Goal: Book appointment/travel/reservation

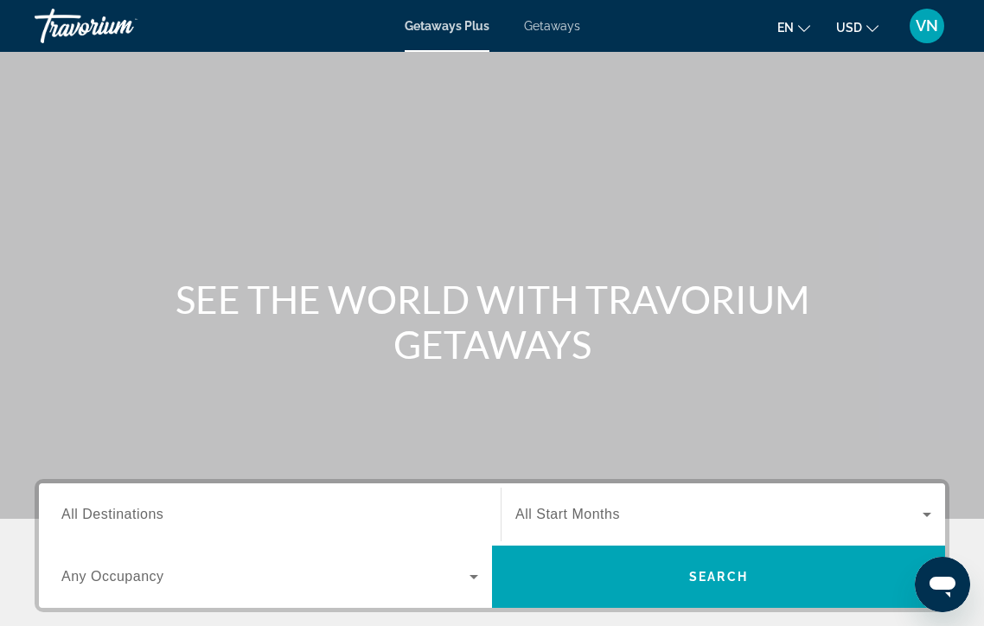
click at [547, 31] on span "Getaways" at bounding box center [552, 26] width 56 height 14
click at [342, 507] on input "Destination All Destinations" at bounding box center [269, 515] width 417 height 21
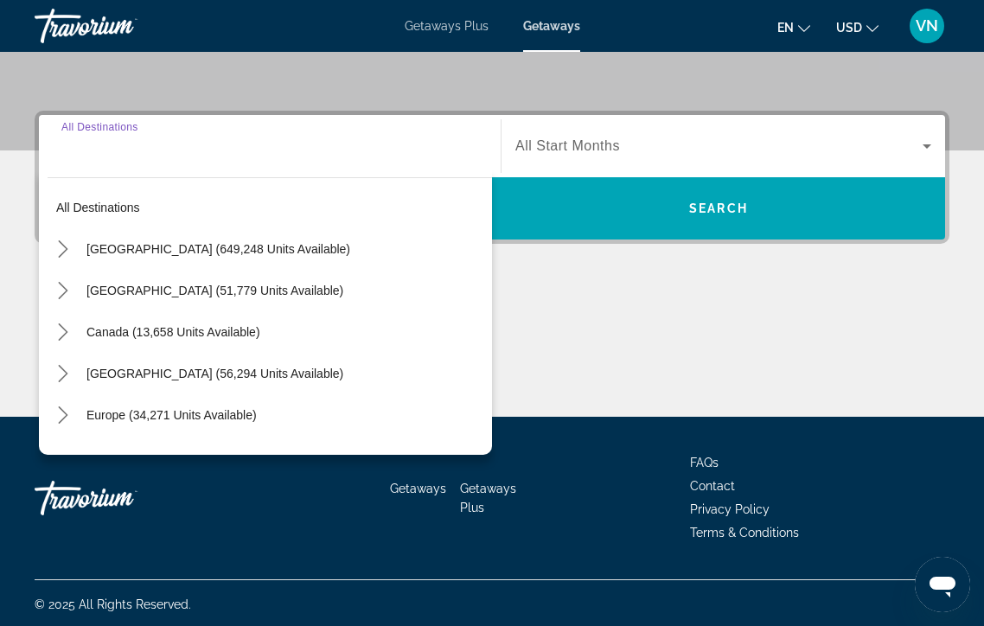
scroll to position [371, 0]
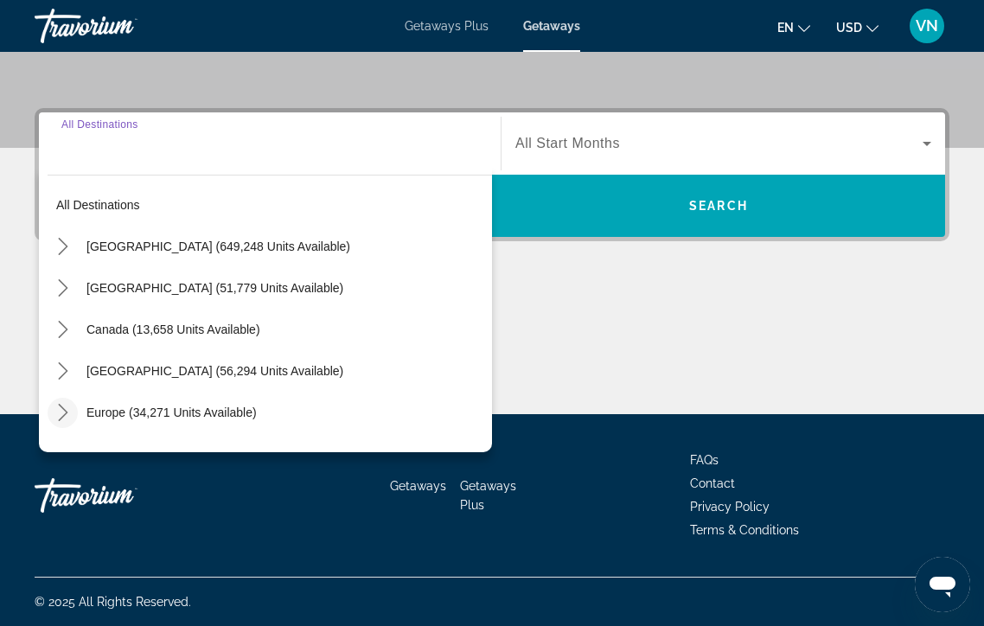
click at [62, 415] on icon "Toggle Europe (34,271 units available) submenu" at bounding box center [62, 412] width 17 height 17
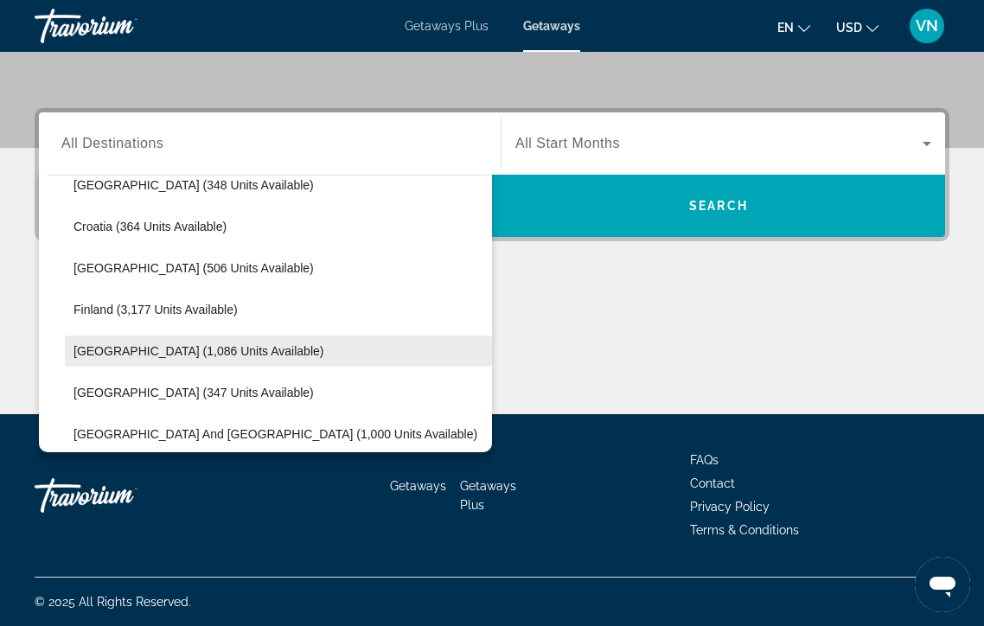
scroll to position [362, 0]
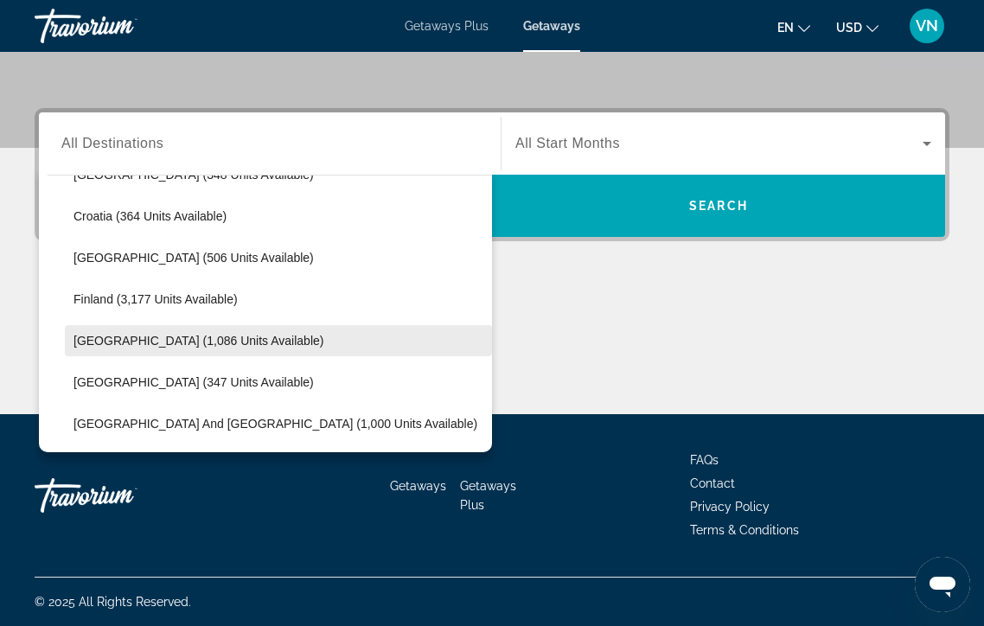
click at [165, 340] on span "[GEOGRAPHIC_DATA] (1,086 units available)" at bounding box center [198, 341] width 250 height 14
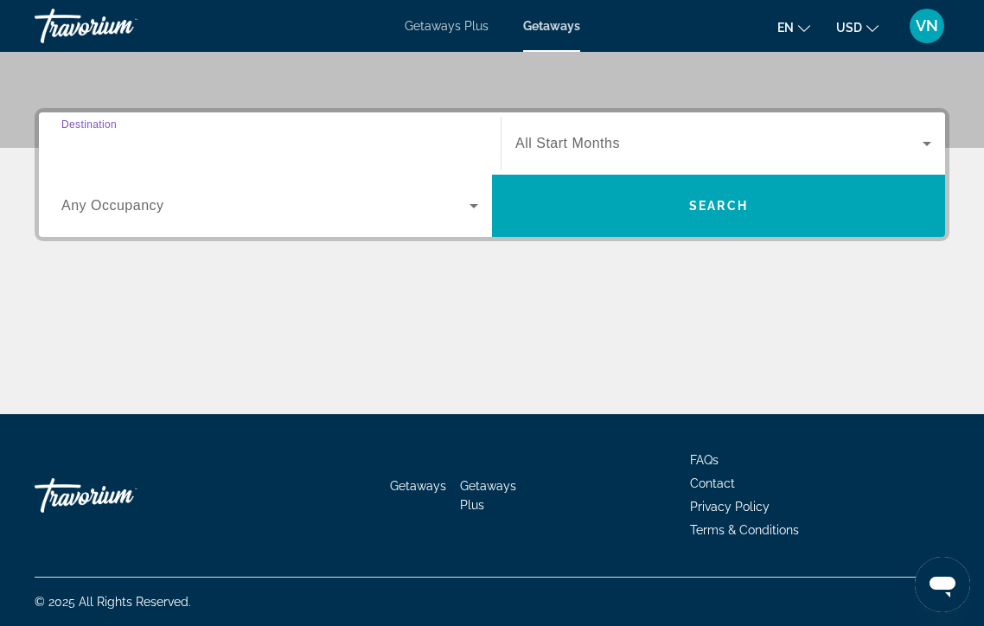
type input "**********"
click at [931, 139] on icon "Search widget" at bounding box center [927, 143] width 21 height 21
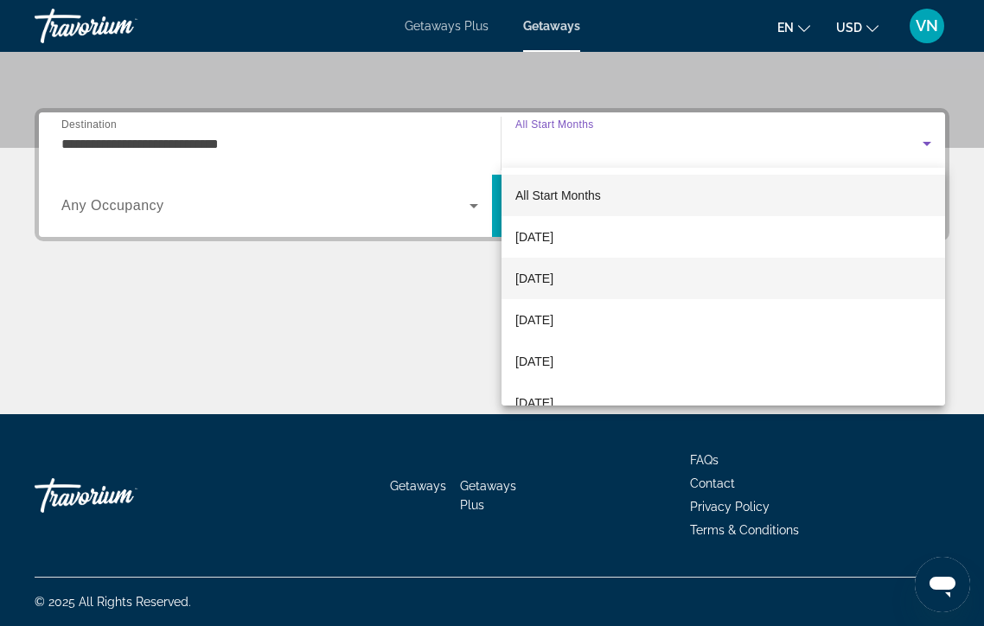
click at [553, 272] on span "[DATE]" at bounding box center [534, 278] width 38 height 21
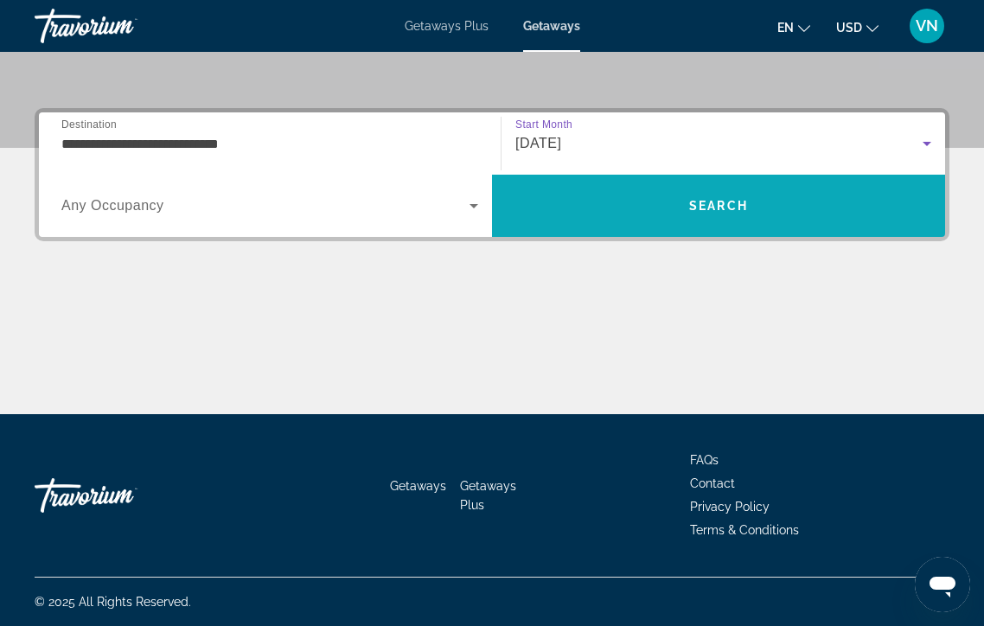
click at [595, 201] on span "Search" at bounding box center [718, 206] width 453 height 42
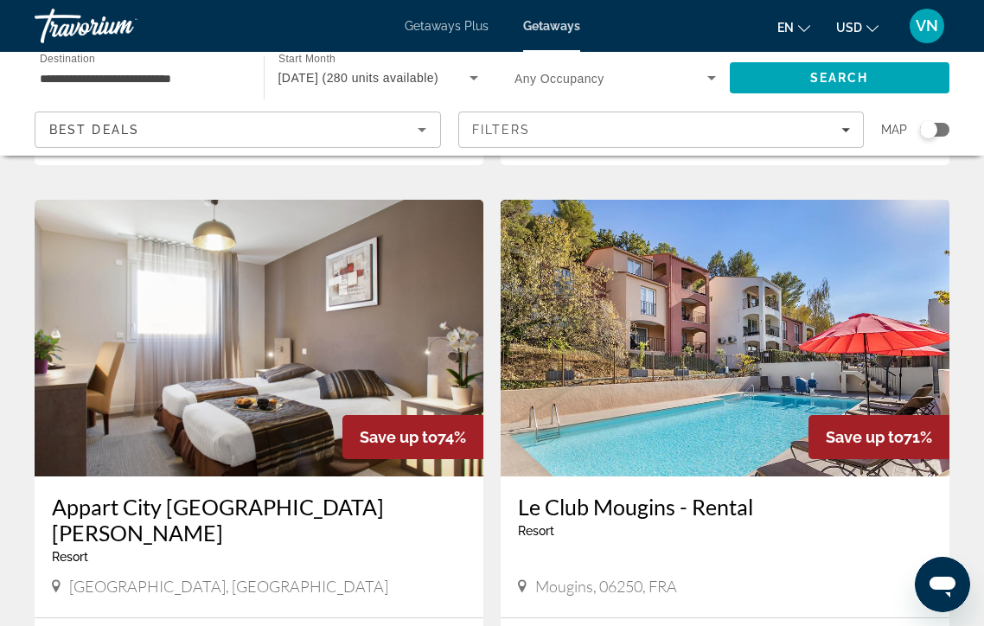
scroll to position [1064, 0]
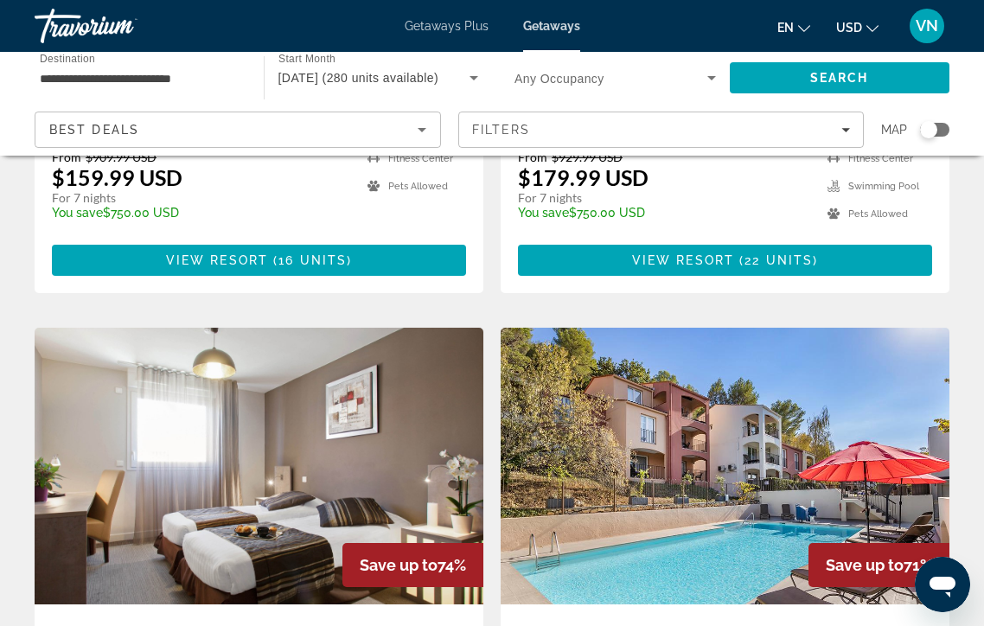
click at [942, 132] on div "Search widget" at bounding box center [934, 130] width 29 height 14
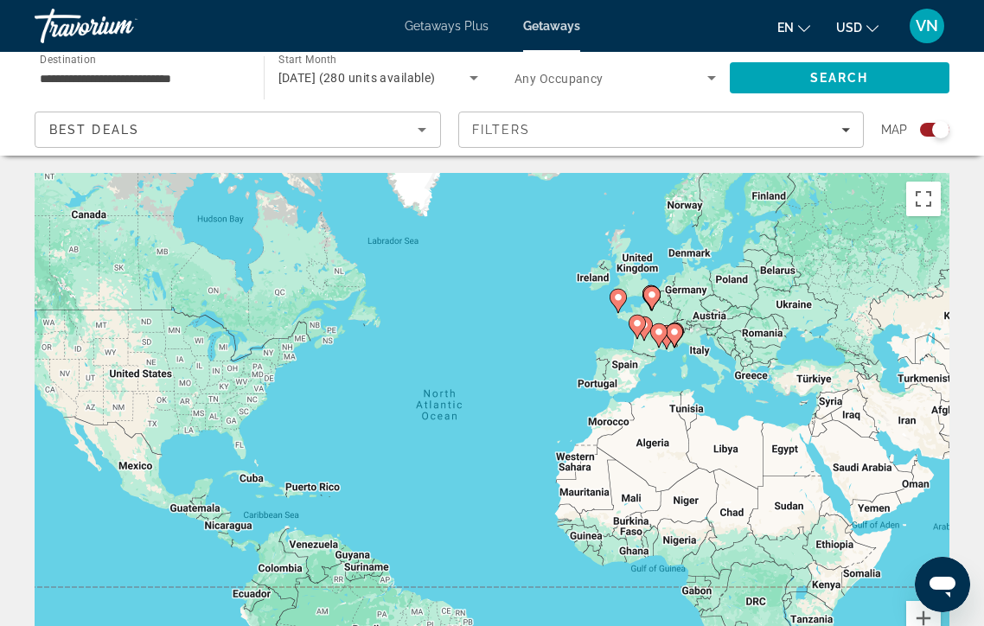
scroll to position [0, 0]
click at [919, 623] on button "Zoom in" at bounding box center [923, 618] width 35 height 35
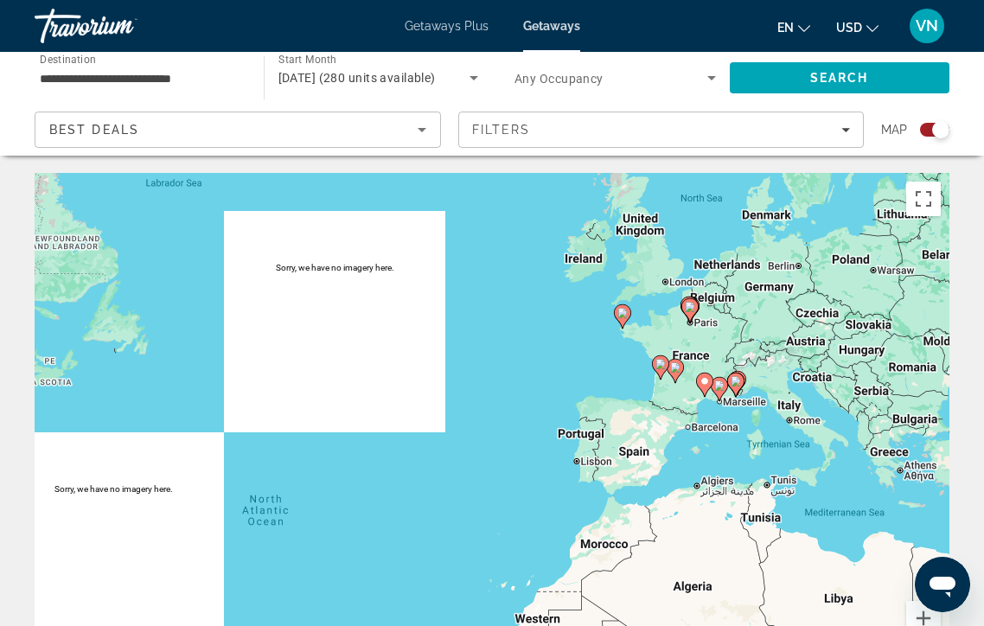
drag, startPoint x: 795, startPoint y: 310, endPoint x: 667, endPoint y: 450, distance: 190.3
click at [667, 450] on div "To activate drag with keyboard, press Alt + Enter. Once in keyboard drag state,…" at bounding box center [492, 432] width 915 height 519
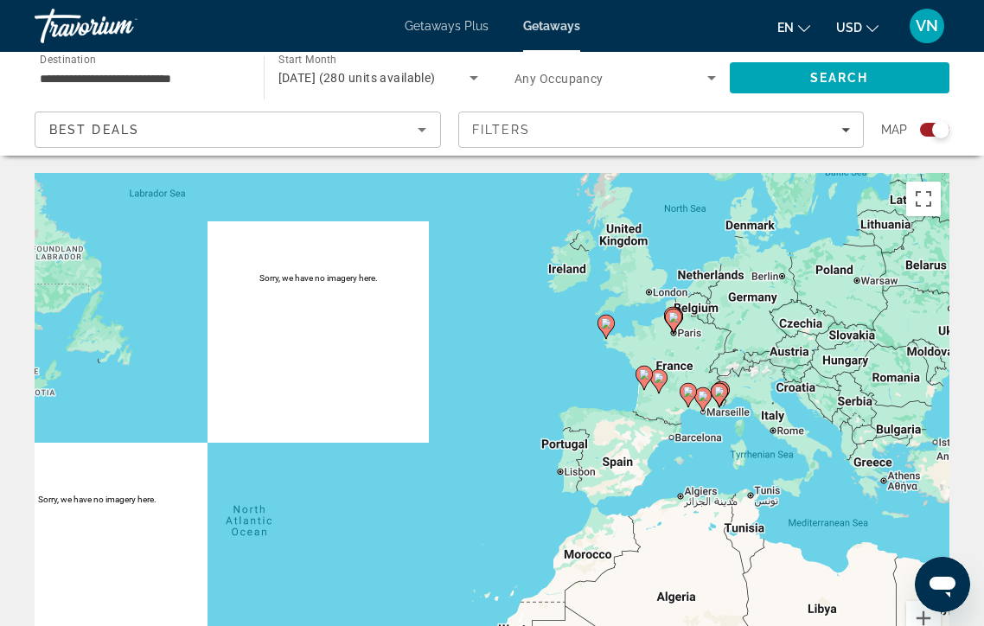
click at [671, 316] on image "Main content" at bounding box center [673, 317] width 10 height 10
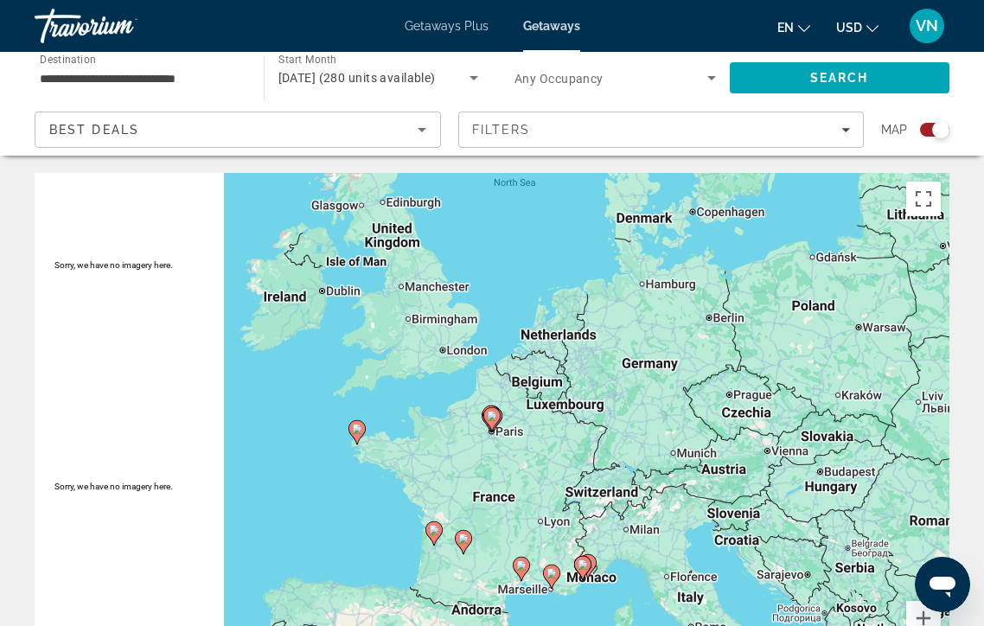
click at [494, 418] on image "Main content" at bounding box center [492, 416] width 10 height 10
type input "**********"
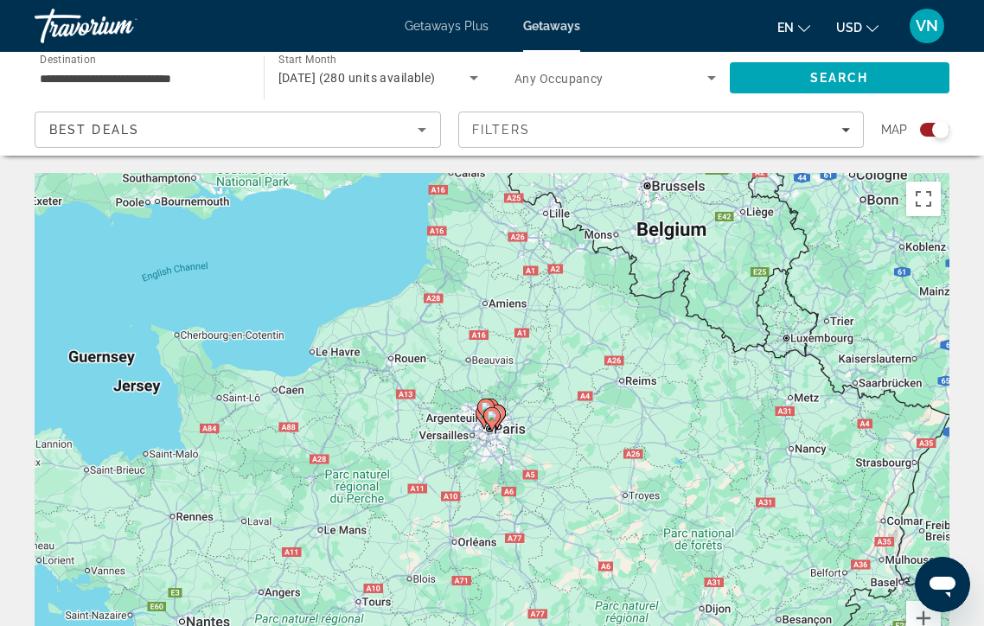
click at [494, 418] on image "Main content" at bounding box center [492, 416] width 10 height 10
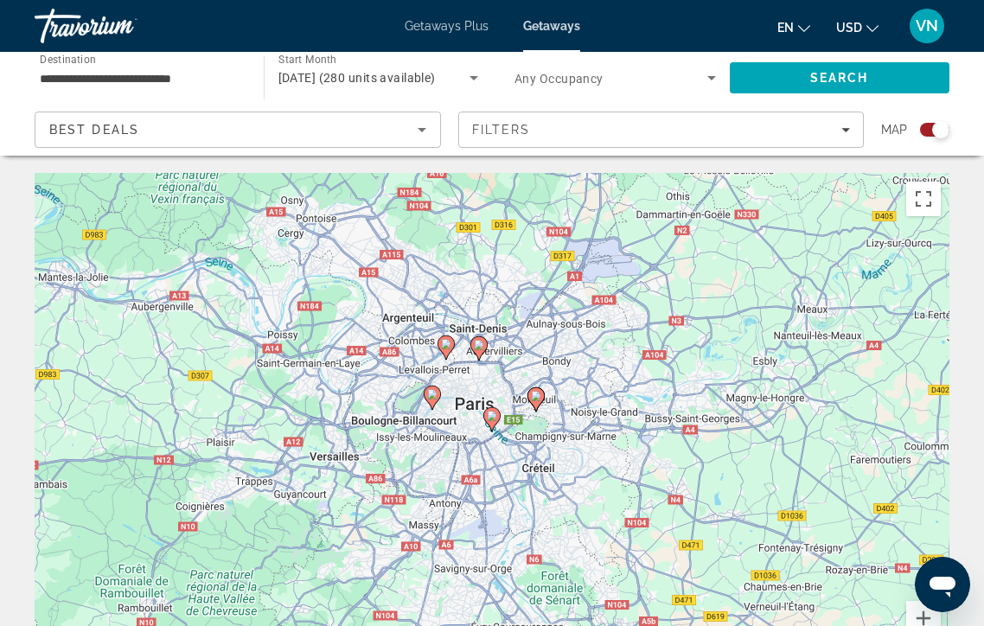
click at [494, 418] on image "Main content" at bounding box center [492, 416] width 10 height 10
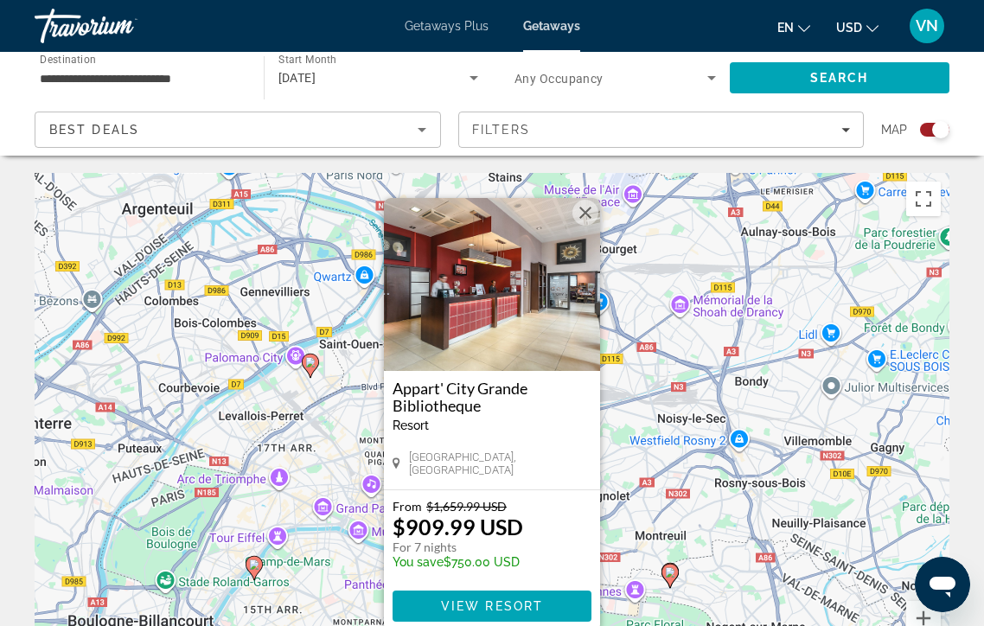
click at [671, 569] on image "Main content" at bounding box center [670, 572] width 10 height 10
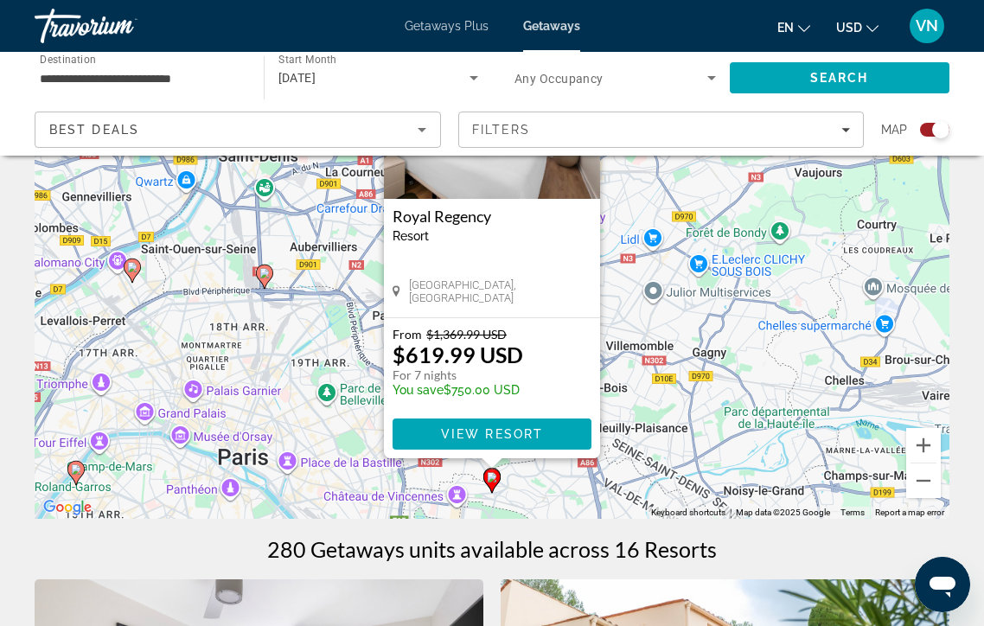
scroll to position [176, 0]
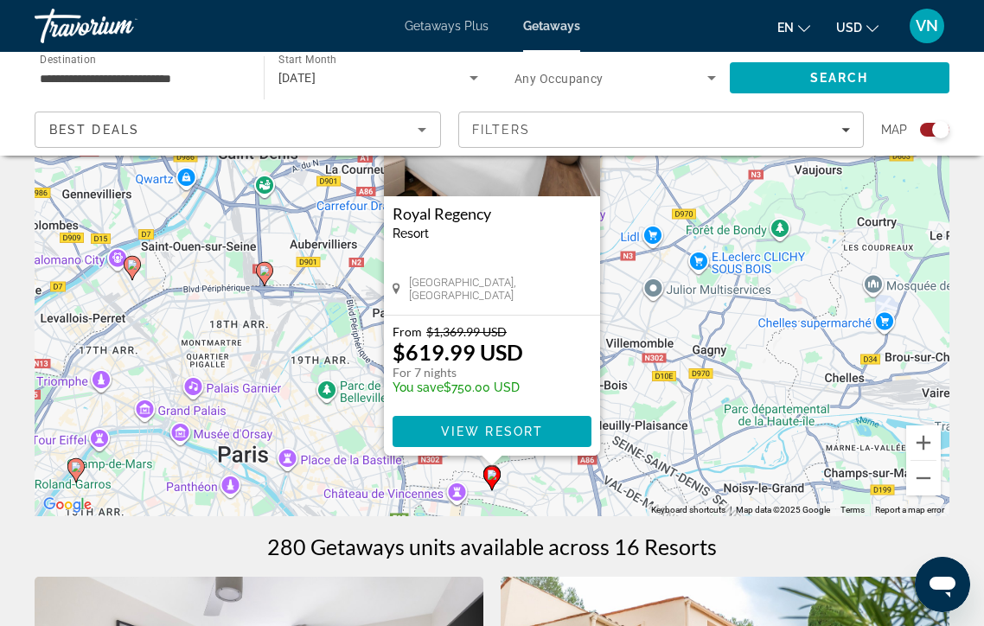
click at [328, 477] on div "To navigate, press the arrow keys. To activate drag with keyboard, press Alt + …" at bounding box center [492, 256] width 915 height 519
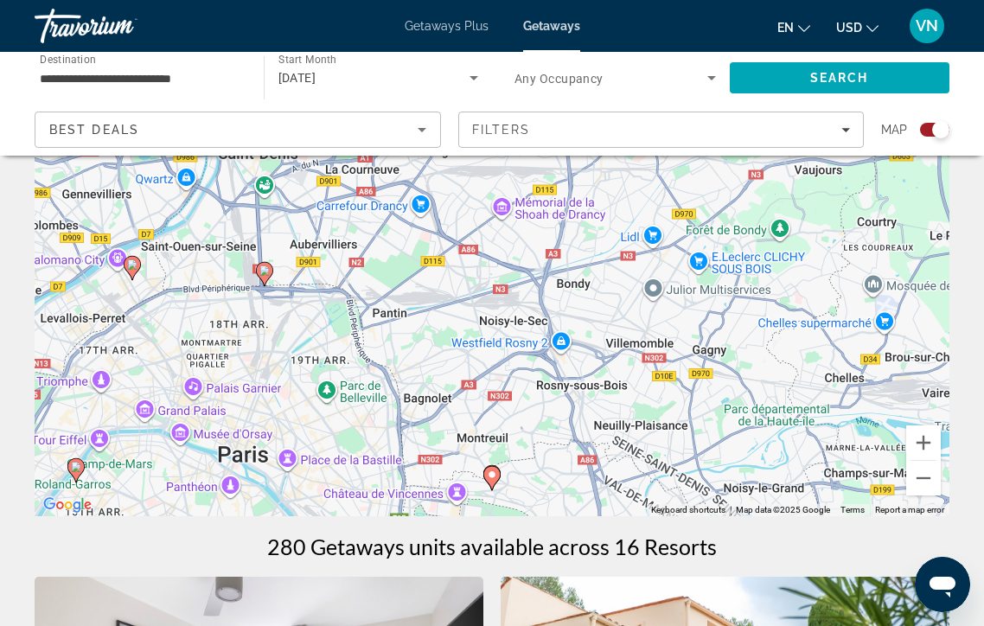
scroll to position [206, 0]
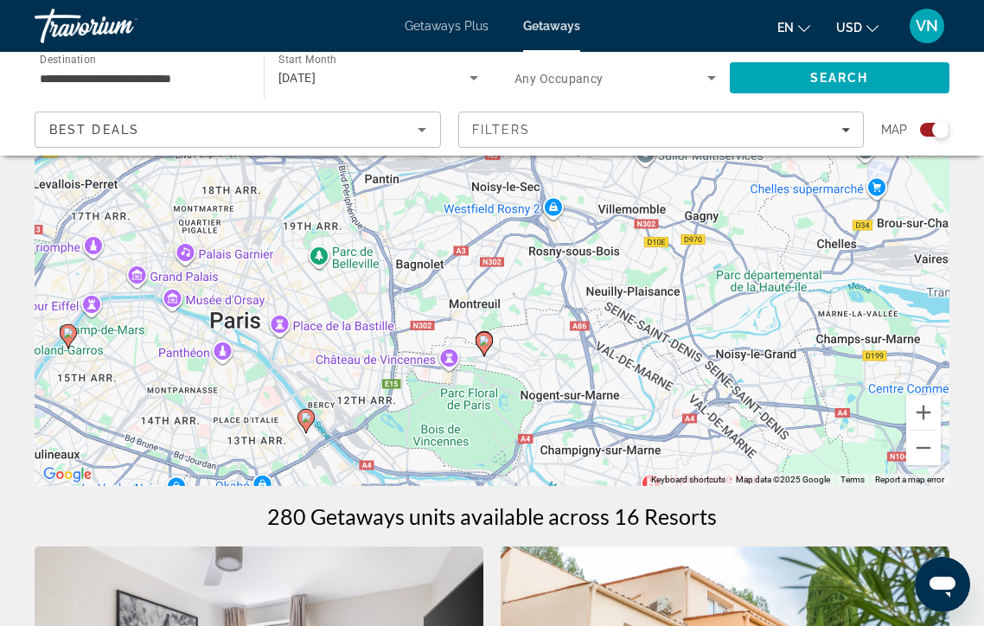
drag, startPoint x: 517, startPoint y: 428, endPoint x: 504, endPoint y: 294, distance: 134.6
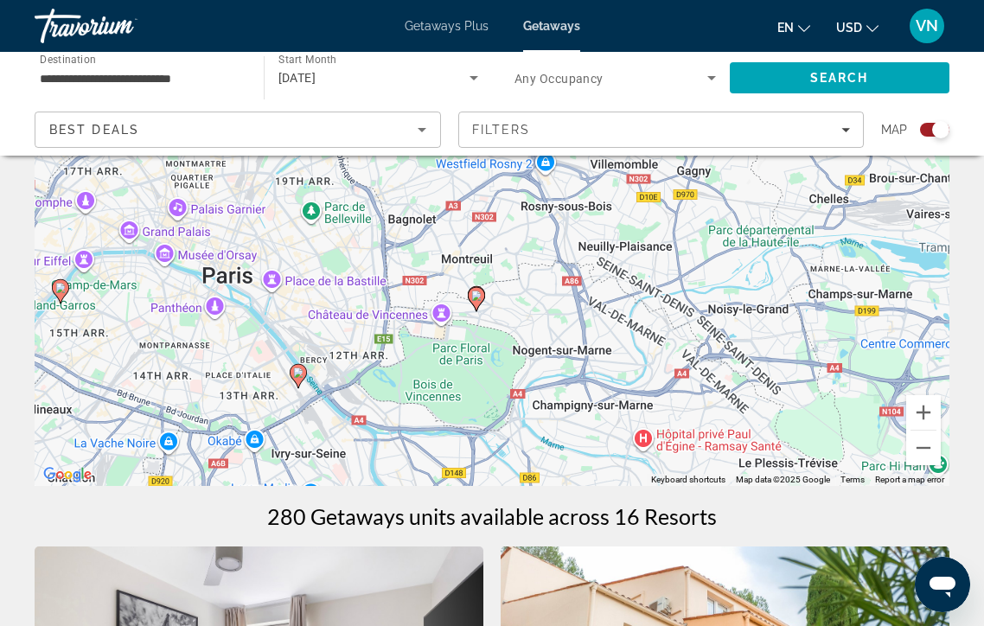
scroll to position [209, 0]
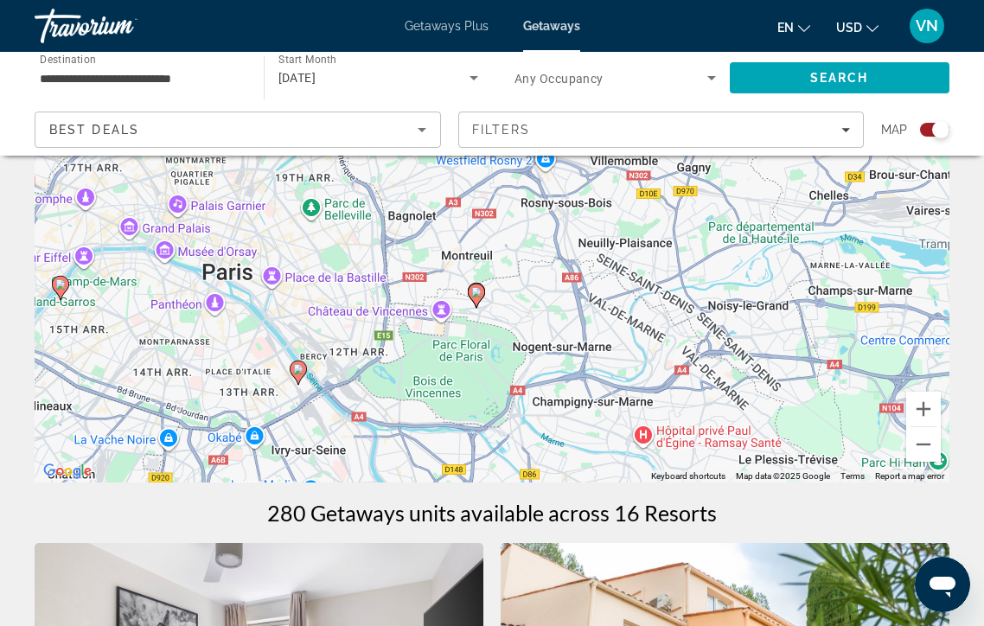
click at [296, 368] on image "Main content" at bounding box center [298, 369] width 10 height 10
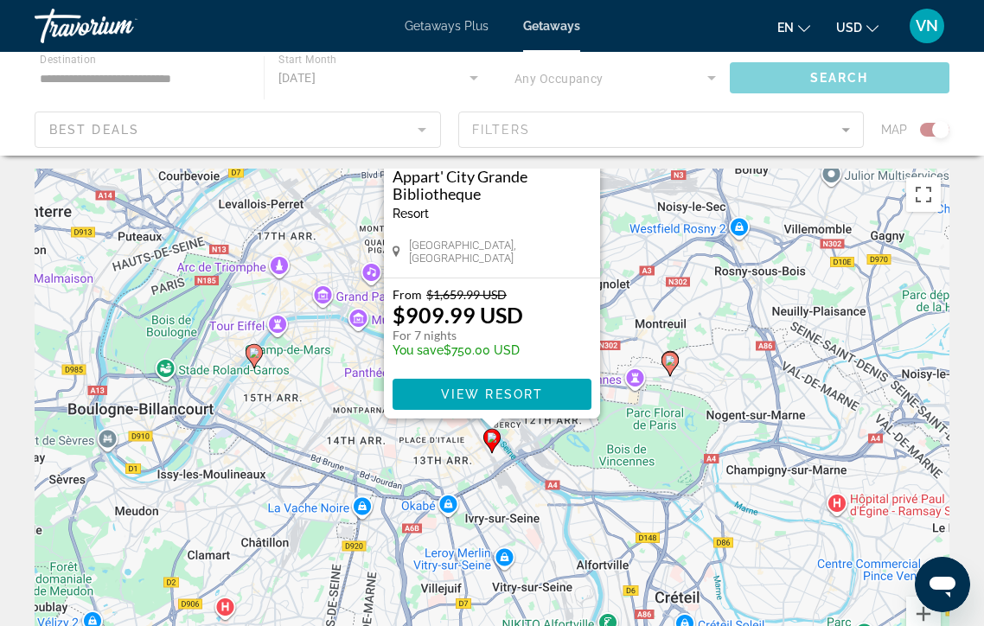
scroll to position [0, 0]
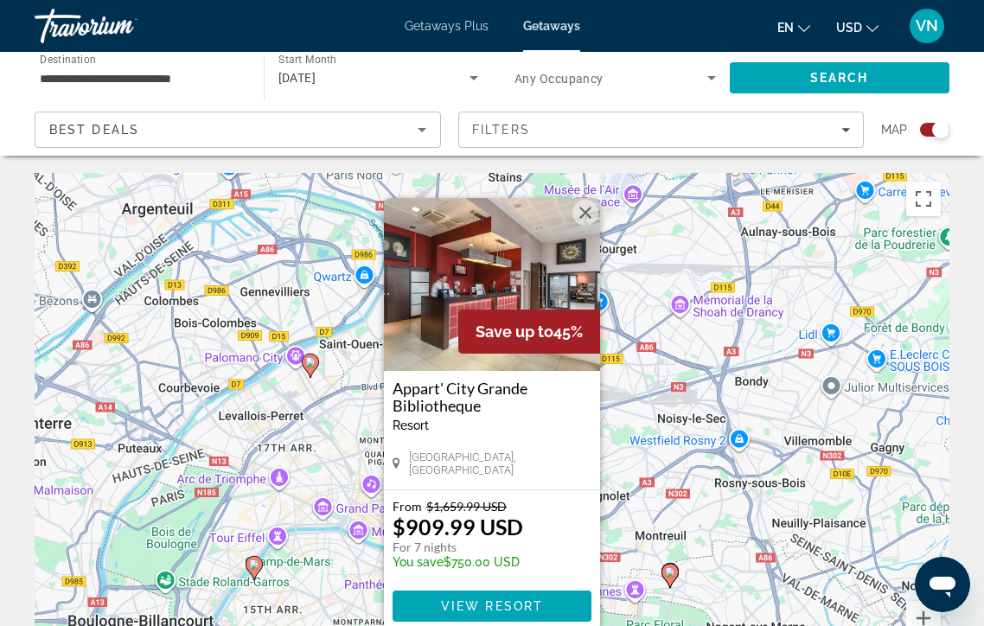
click at [644, 426] on div "To activate drag with keyboard, press Alt + Enter. Once in keyboard drag state,…" at bounding box center [492, 432] width 915 height 519
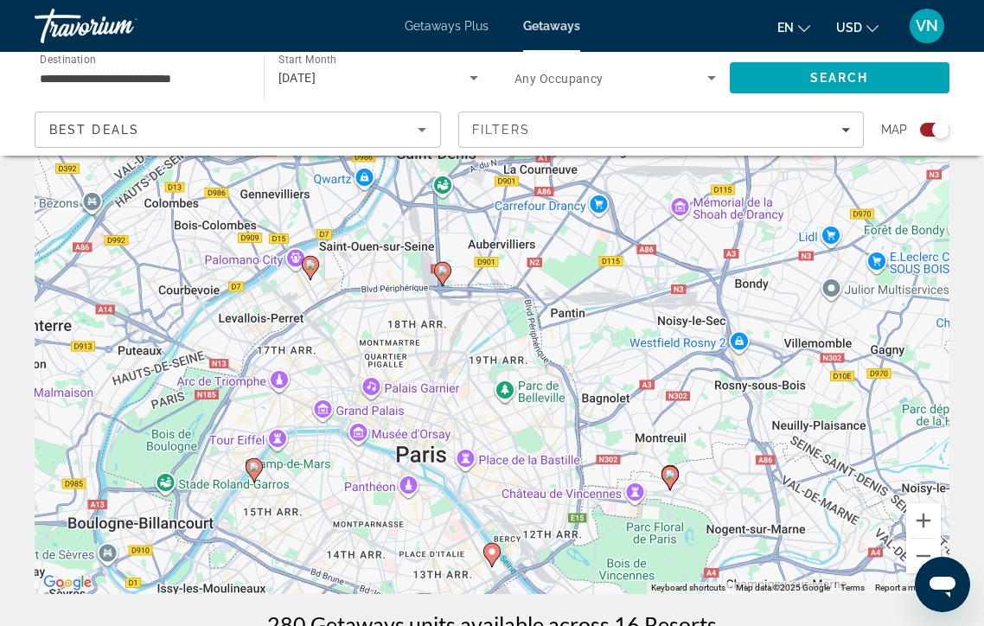
scroll to position [97, 0]
click at [444, 276] on image "Main content" at bounding box center [443, 271] width 10 height 10
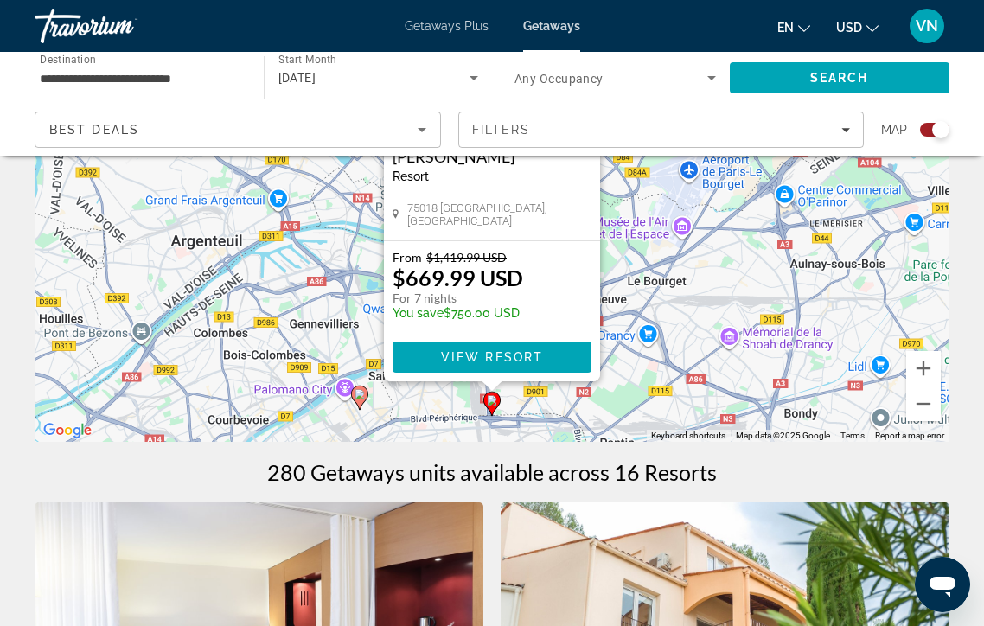
scroll to position [250, 0]
click at [361, 394] on image "Main content" at bounding box center [360, 394] width 10 height 10
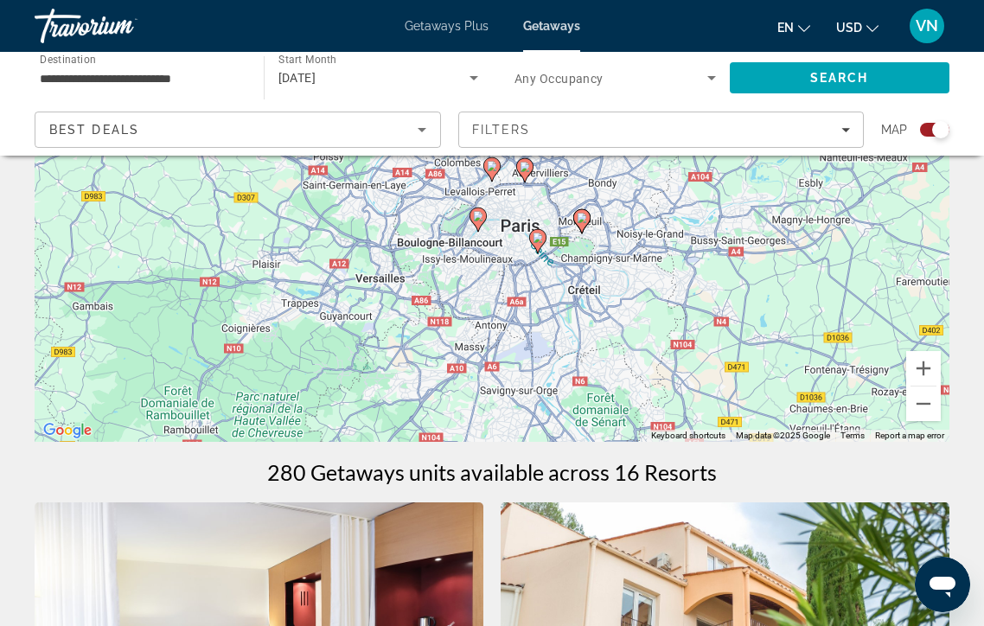
click at [492, 164] on image "Main content" at bounding box center [492, 166] width 10 height 10
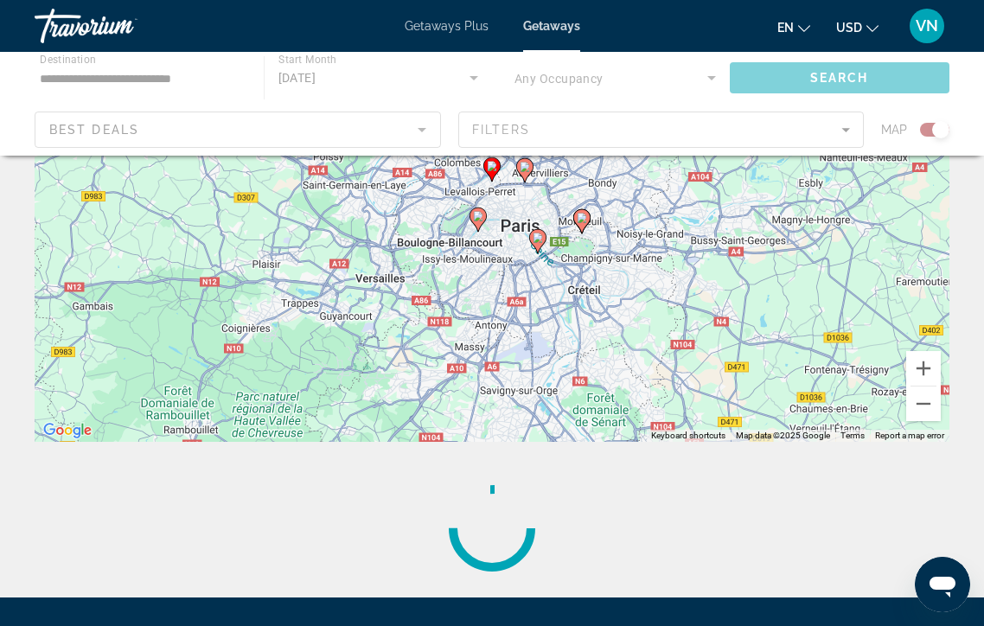
scroll to position [0, 0]
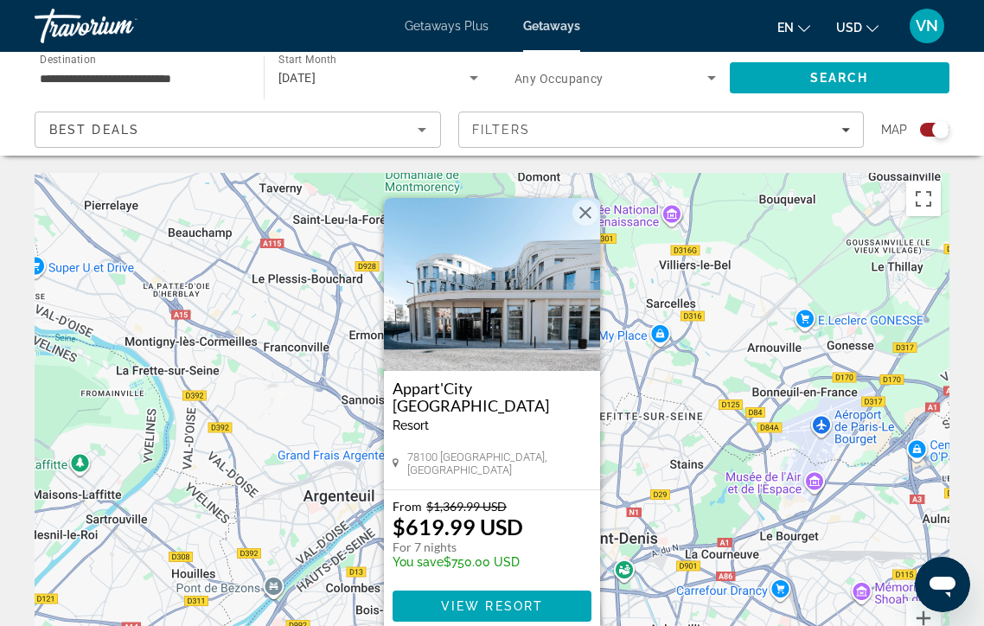
click at [648, 366] on div "To activate drag with keyboard, press Alt + Enter. Once in keyboard drag state,…" at bounding box center [492, 432] width 915 height 519
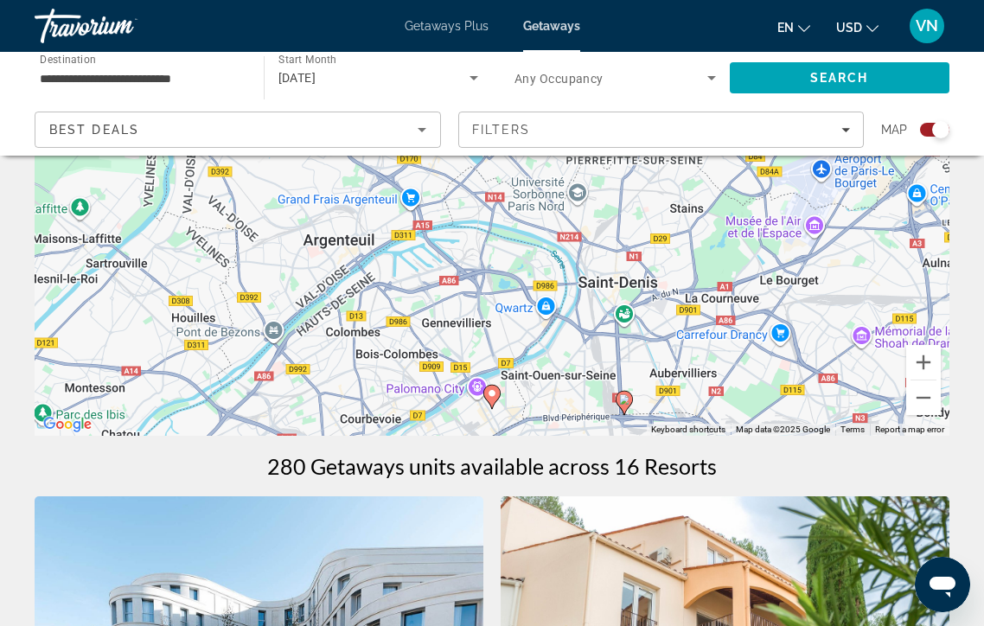
scroll to position [273, 0]
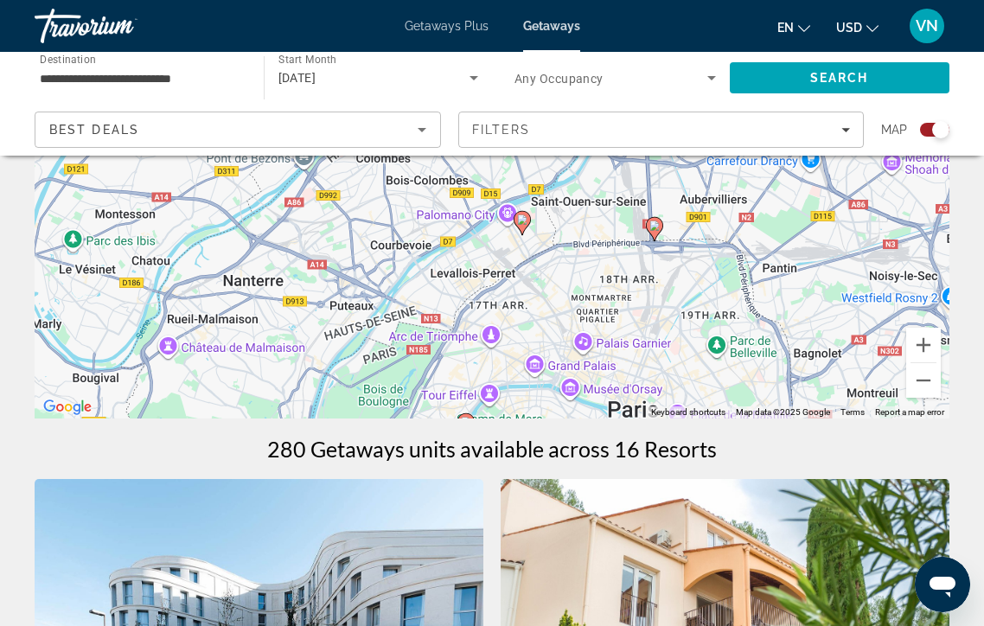
drag, startPoint x: 444, startPoint y: 334, endPoint x: 471, endPoint y: 168, distance: 168.3
click at [471, 169] on div "To activate drag with keyboard, press Alt + Enter. Once in keyboard drag state,…" at bounding box center [492, 159] width 915 height 519
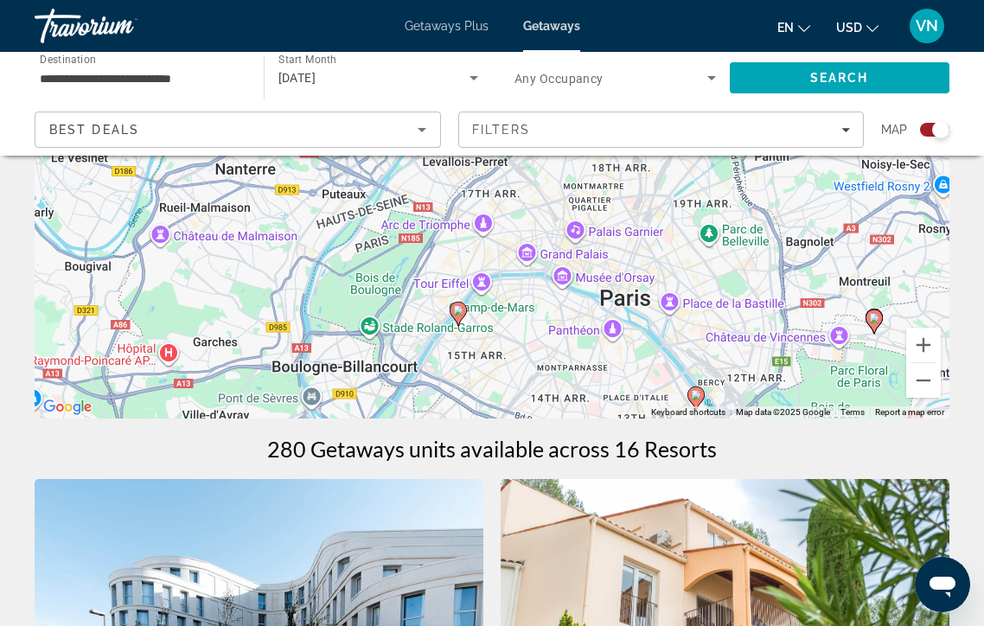
drag, startPoint x: 447, startPoint y: 303, endPoint x: 438, endPoint y: 178, distance: 125.7
click at [438, 178] on div "To activate drag with keyboard, press Alt + Enter. Once in keyboard drag state,…" at bounding box center [492, 159] width 915 height 519
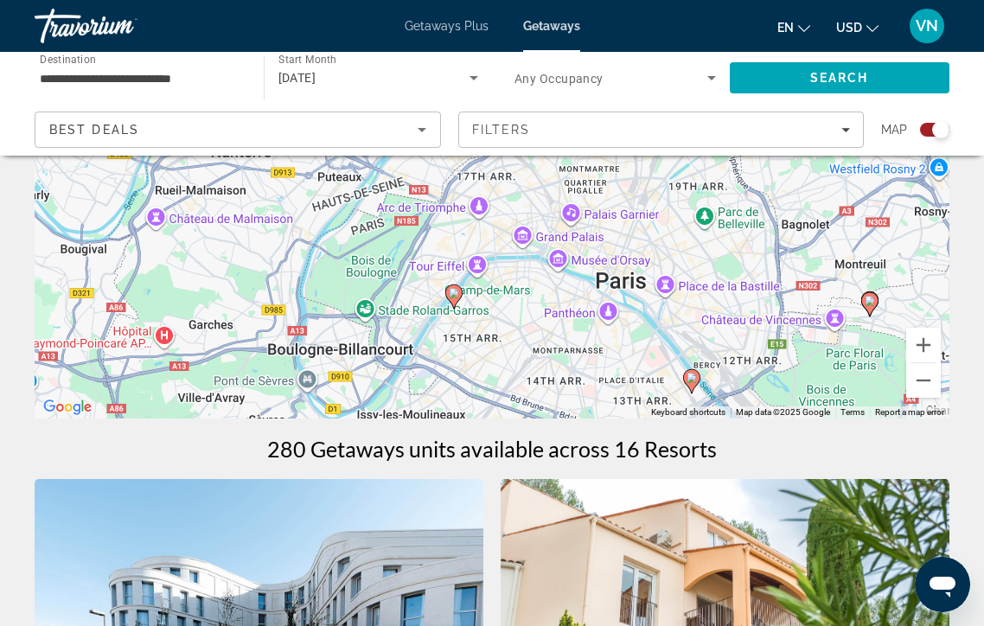
click at [450, 291] on image "Main content" at bounding box center [454, 293] width 10 height 10
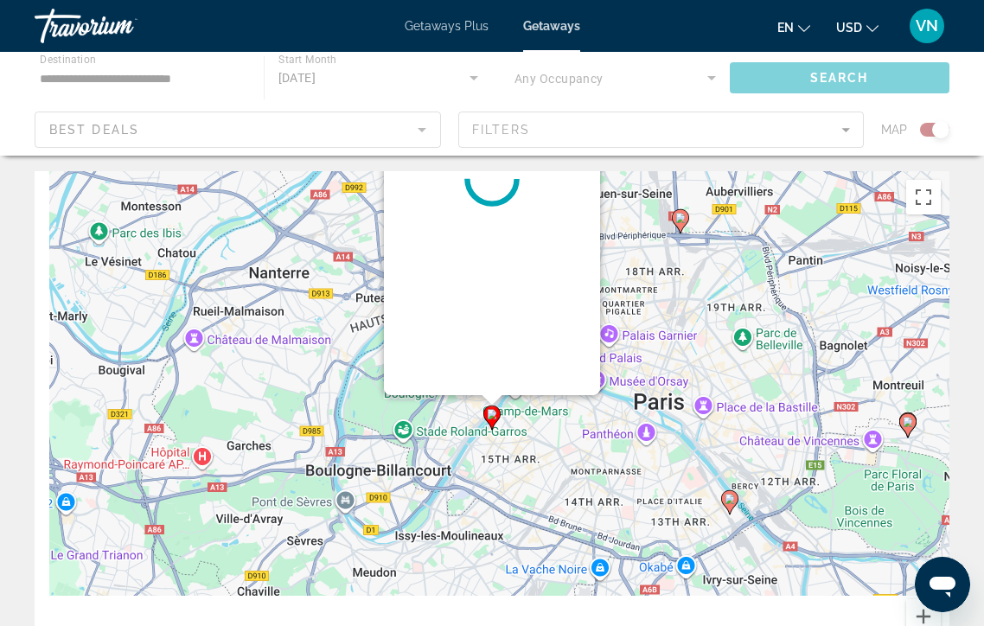
scroll to position [0, 0]
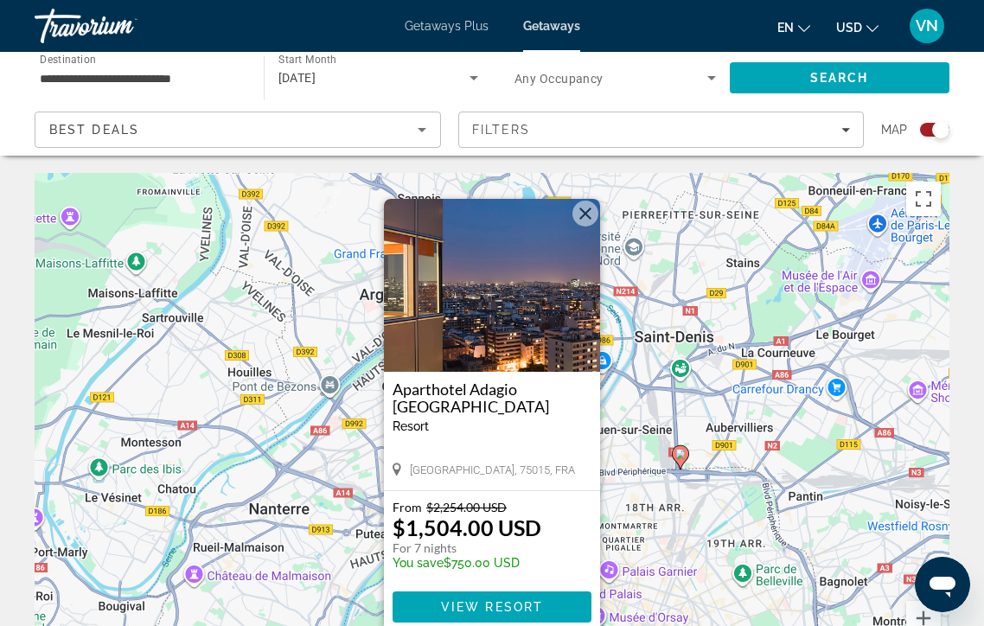
click at [711, 75] on icon "Search widget" at bounding box center [711, 77] width 21 height 21
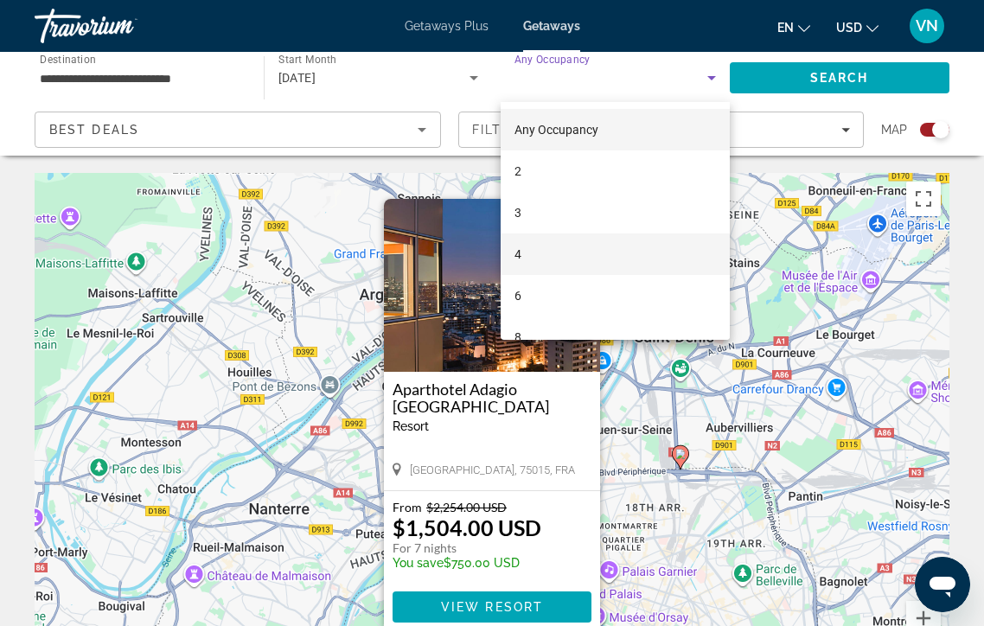
click at [544, 260] on mat-option "4" at bounding box center [615, 254] width 229 height 42
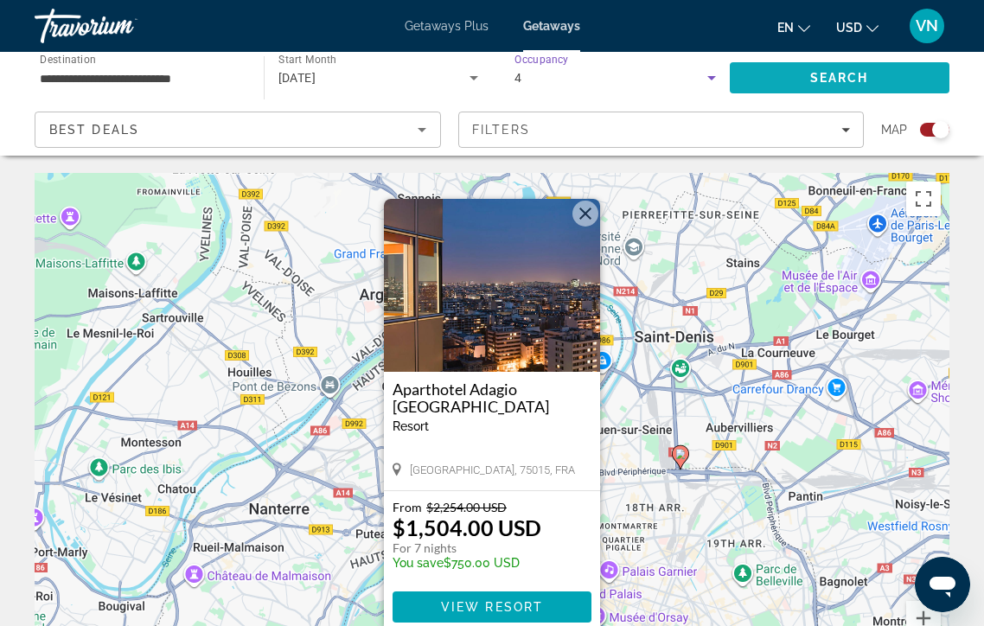
click at [841, 76] on span "Search" at bounding box center [839, 78] width 59 height 14
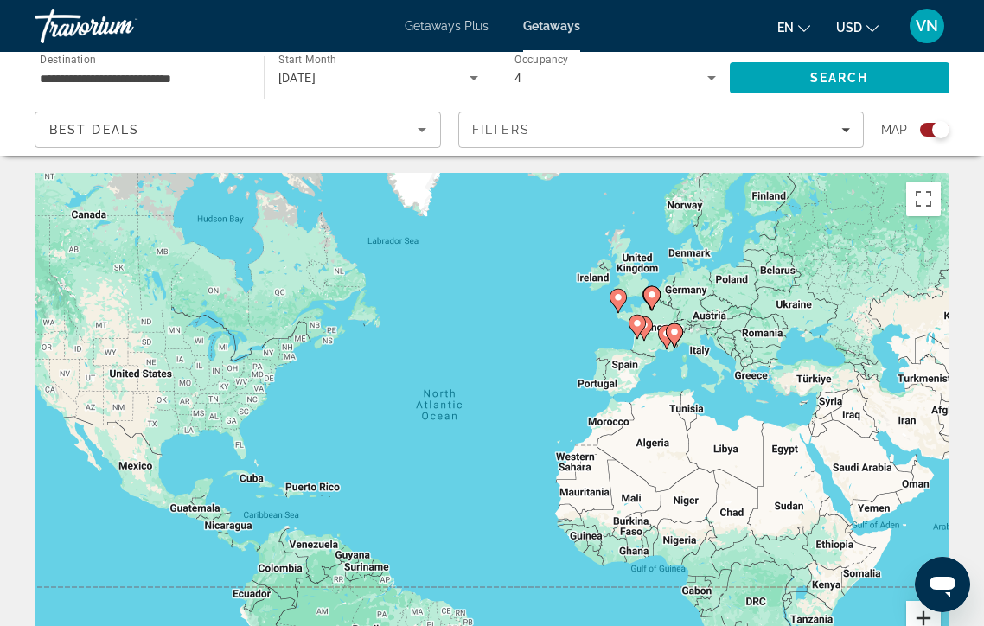
click at [909, 606] on button "Zoom in" at bounding box center [923, 618] width 35 height 35
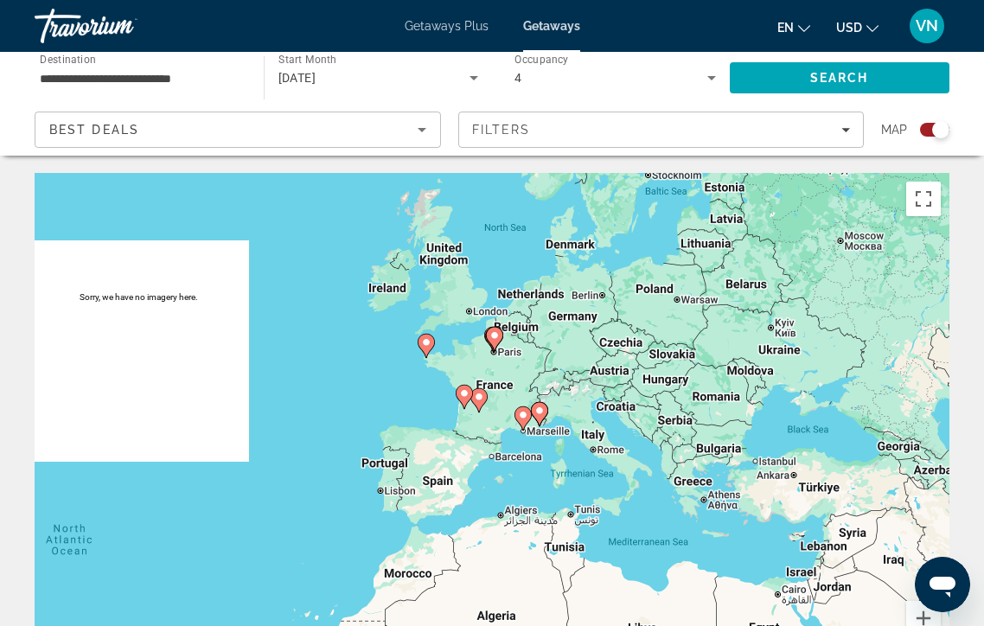
drag, startPoint x: 859, startPoint y: 309, endPoint x: 533, endPoint y: 479, distance: 367.8
click at [533, 479] on div "To activate drag with keyboard, press Alt + Enter. Once in keyboard drag state,…" at bounding box center [492, 432] width 915 height 519
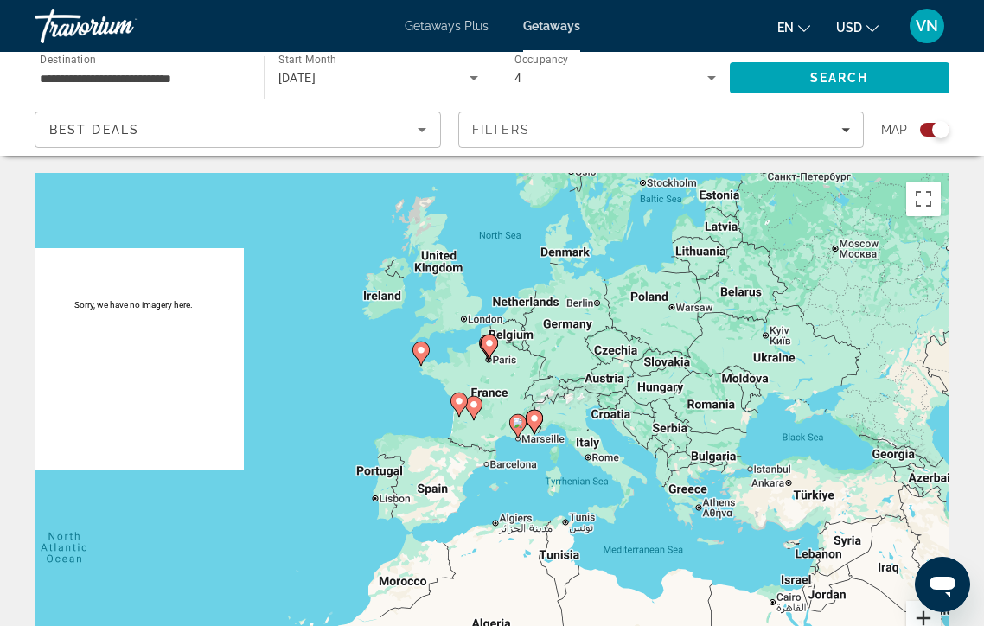
click at [917, 621] on button "Zoom in" at bounding box center [923, 618] width 35 height 35
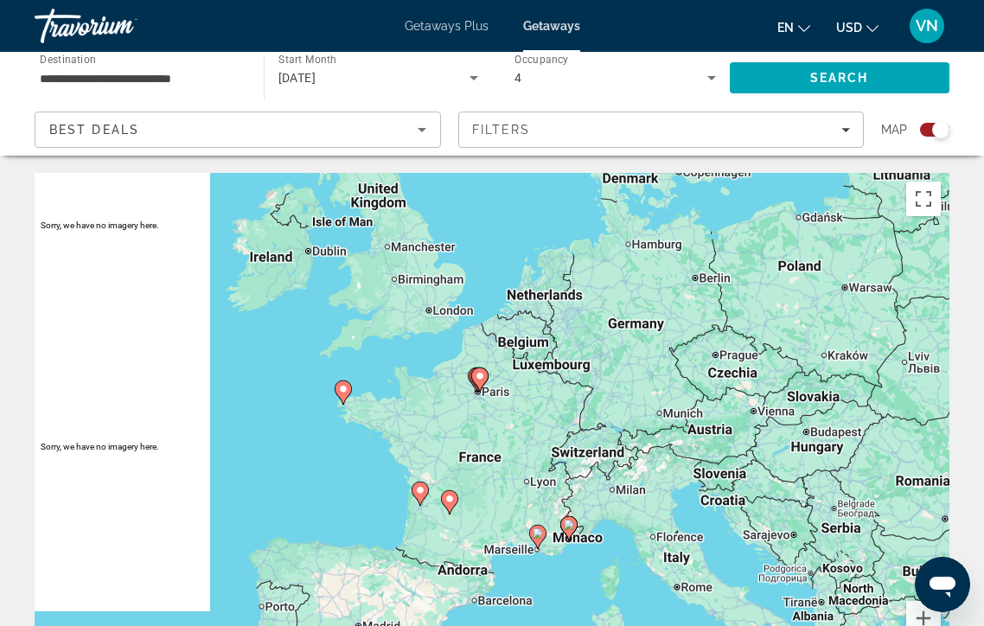
drag, startPoint x: 474, startPoint y: 280, endPoint x: 464, endPoint y: 392, distance: 111.9
click at [464, 394] on div "To activate drag with keyboard, press Alt + Enter. Once in keyboard drag state,…" at bounding box center [492, 432] width 915 height 519
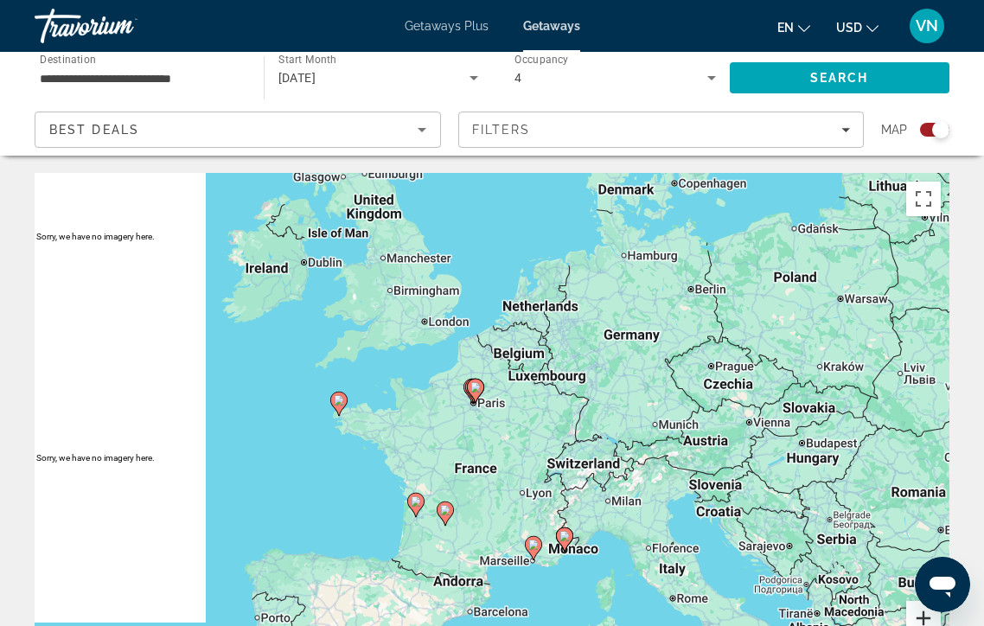
click at [917, 612] on button "Zoom in" at bounding box center [923, 618] width 35 height 35
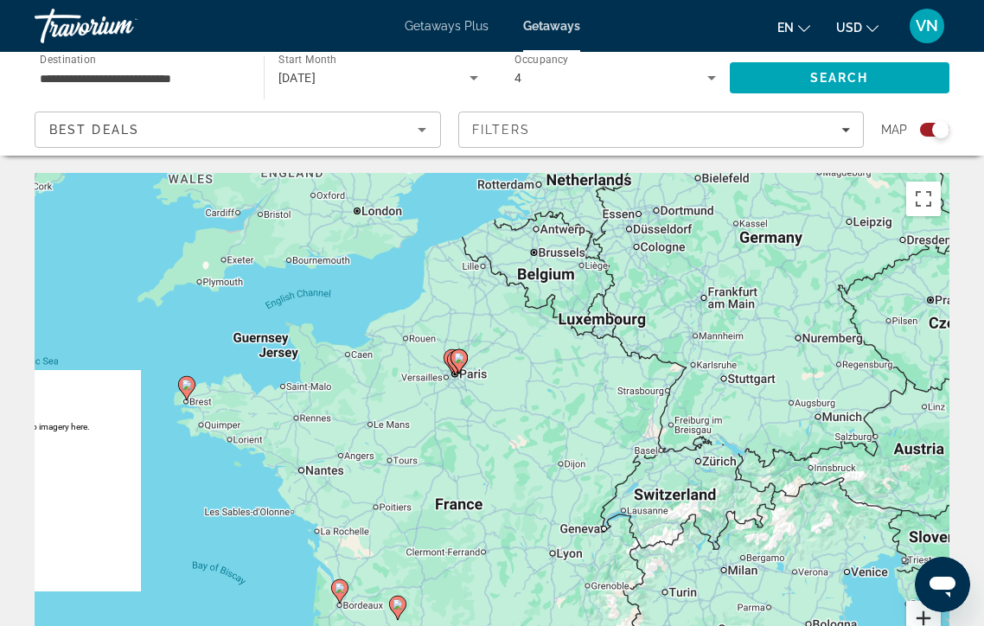
click at [917, 612] on button "Zoom in" at bounding box center [923, 618] width 35 height 35
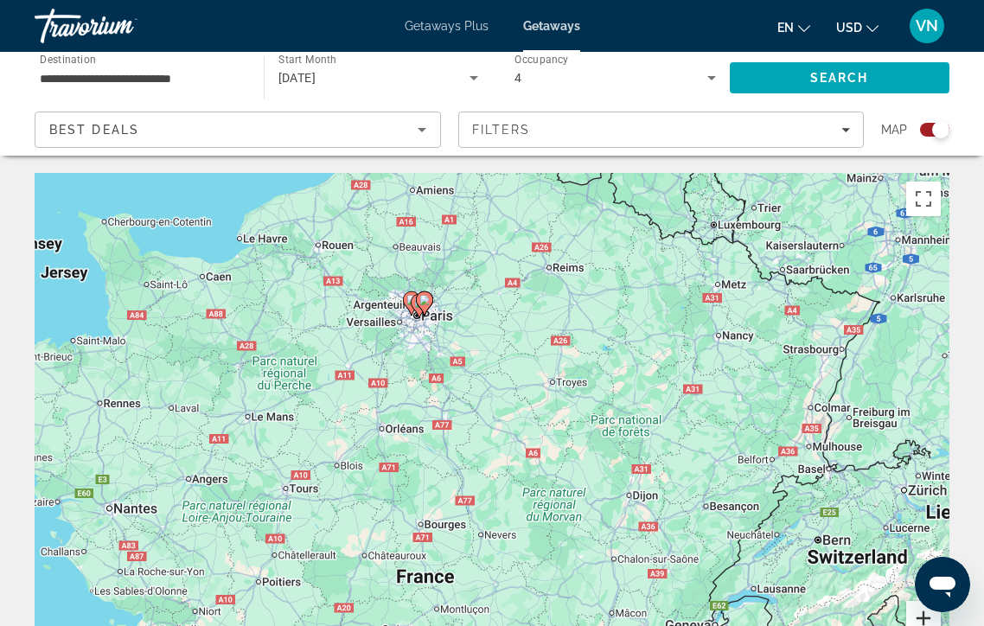
click at [917, 612] on button "Zoom in" at bounding box center [923, 618] width 35 height 35
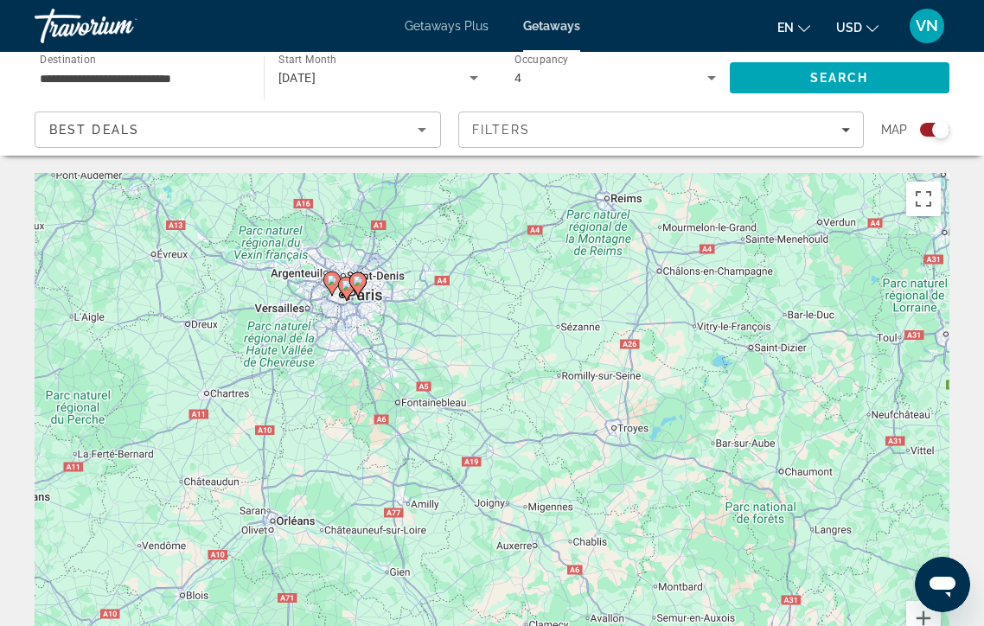
drag, startPoint x: 367, startPoint y: 252, endPoint x: 367, endPoint y: 351, distance: 98.6
click at [367, 351] on div "To activate drag with keyboard, press Alt + Enter. Once in keyboard drag state,…" at bounding box center [492, 432] width 915 height 519
click at [353, 282] on icon "Main content" at bounding box center [358, 285] width 16 height 22
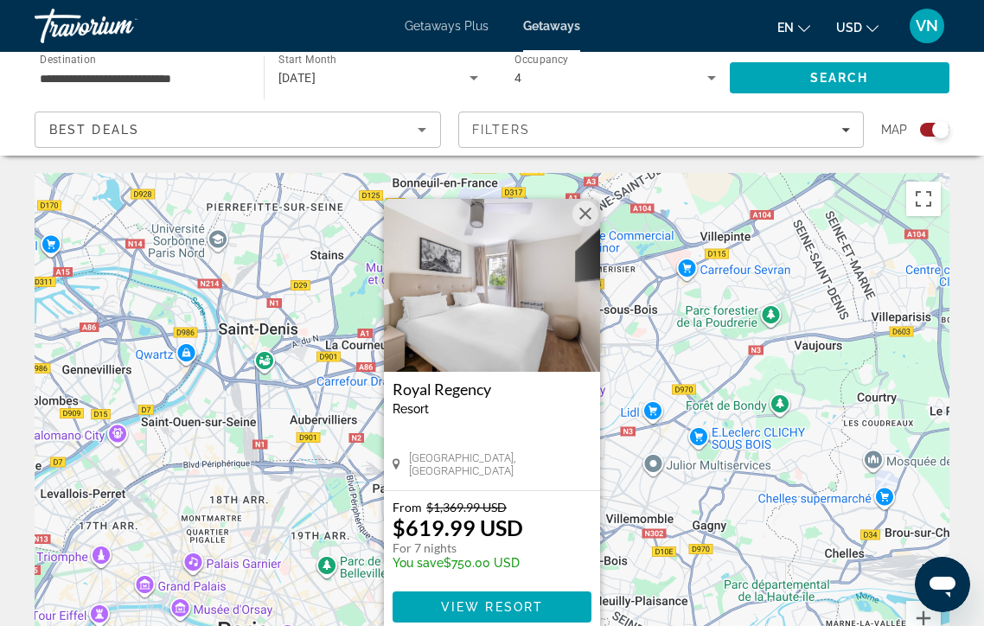
click at [427, 393] on h3 "Royal Regency" at bounding box center [492, 388] width 199 height 17
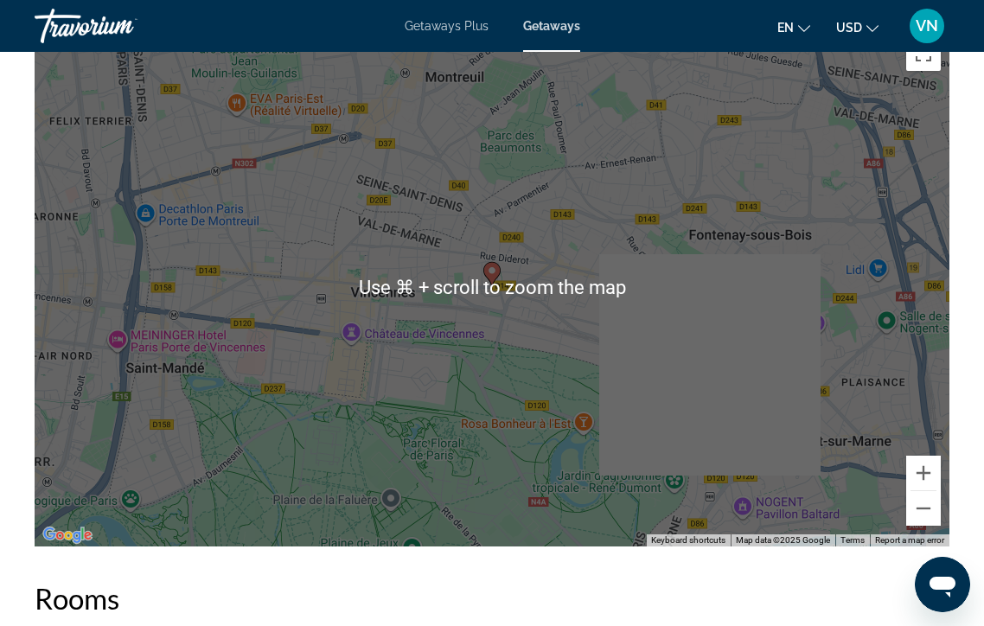
scroll to position [3026, 0]
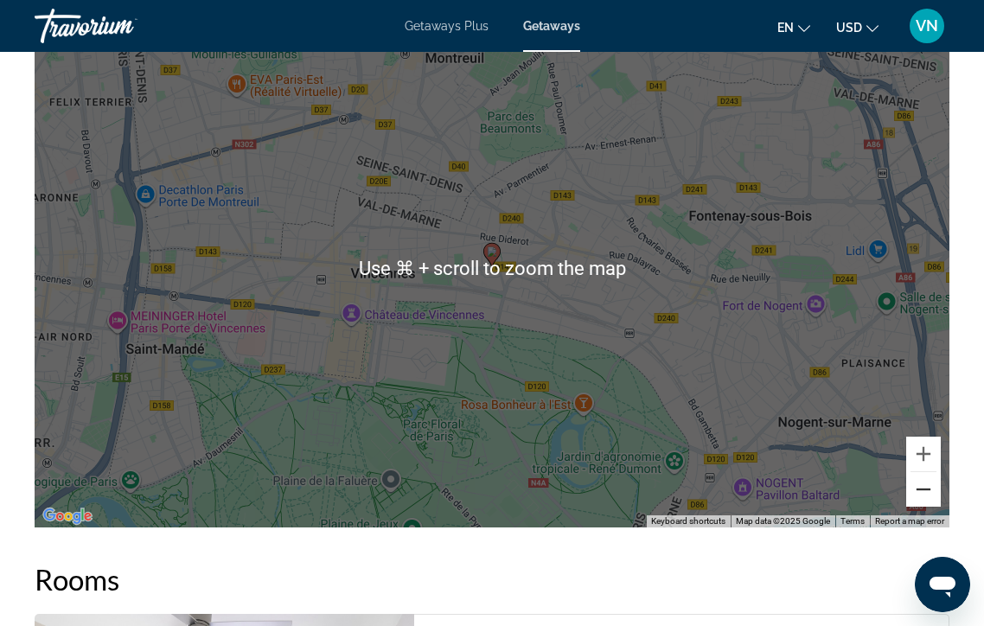
click at [918, 479] on button "Zoom out" at bounding box center [923, 489] width 35 height 35
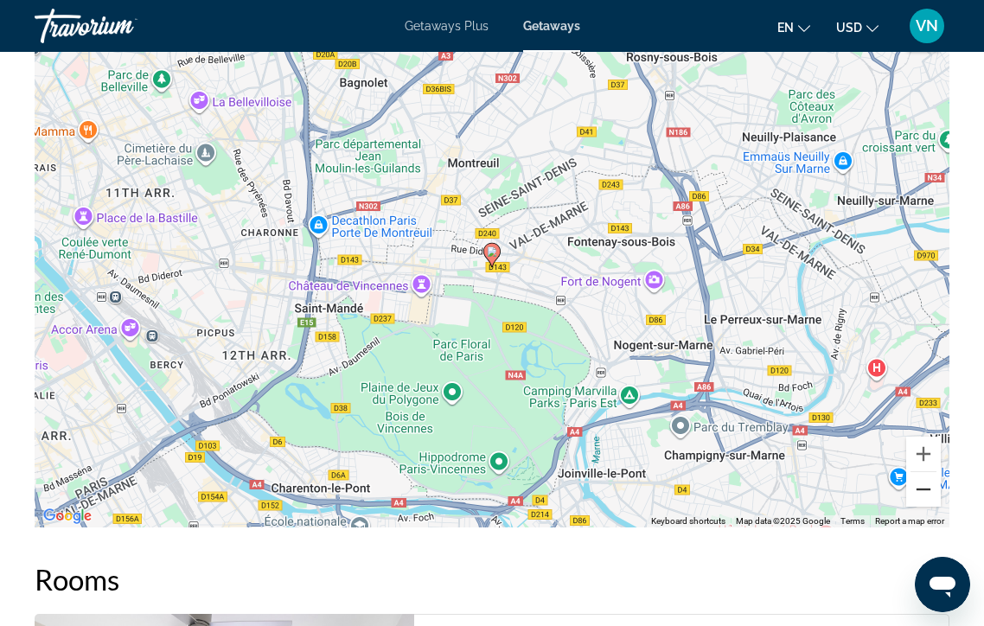
click at [918, 479] on button "Zoom out" at bounding box center [923, 489] width 35 height 35
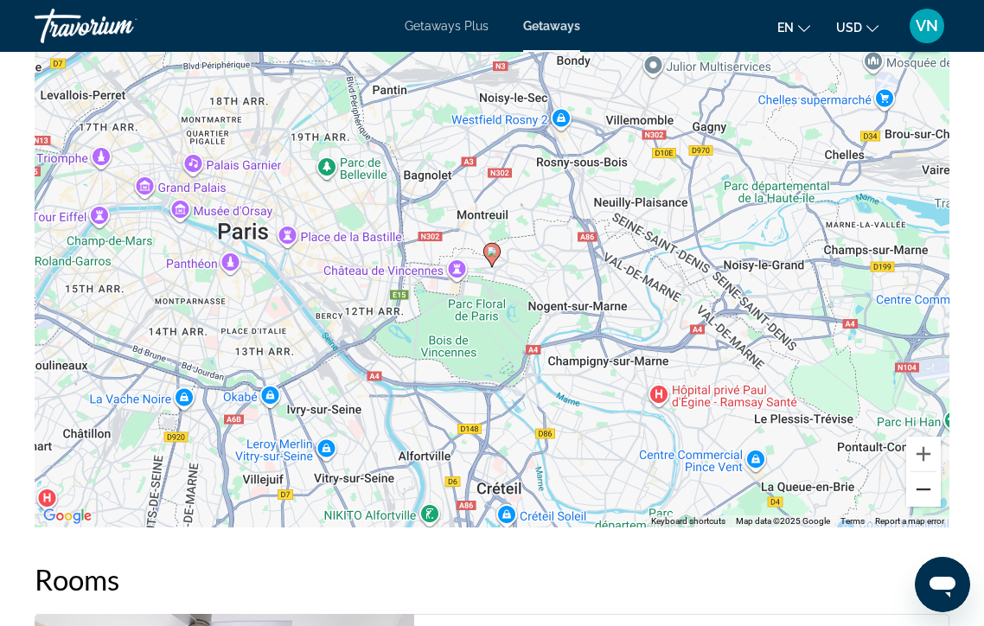
click at [918, 479] on button "Zoom out" at bounding box center [923, 489] width 35 height 35
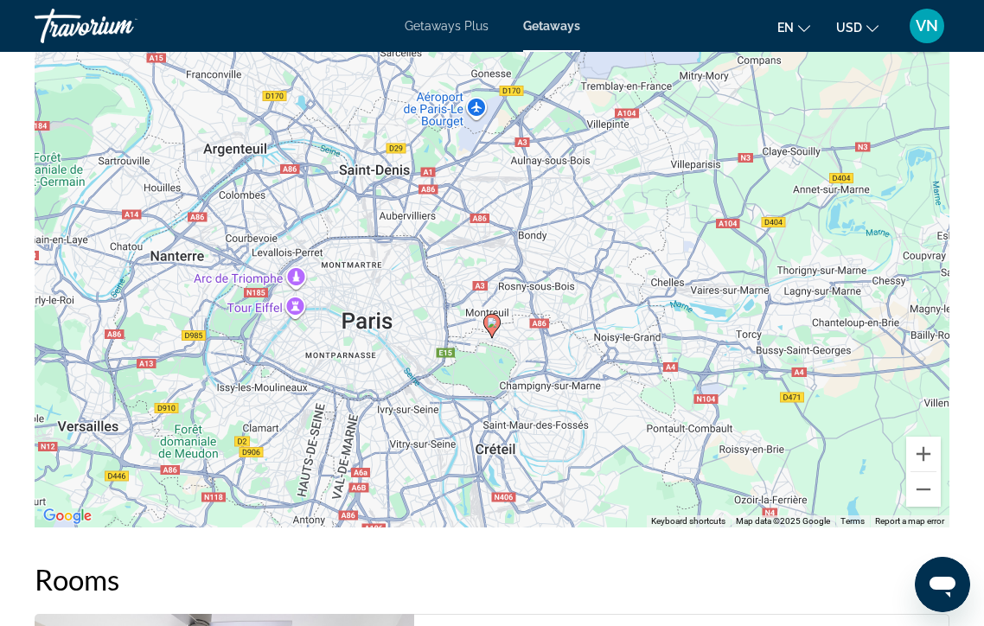
drag, startPoint x: 583, startPoint y: 275, endPoint x: 583, endPoint y: 348, distance: 72.6
click at [583, 348] on div "To activate drag with keyboard, press Alt + Enter. Once in keyboard drag state,…" at bounding box center [492, 268] width 915 height 519
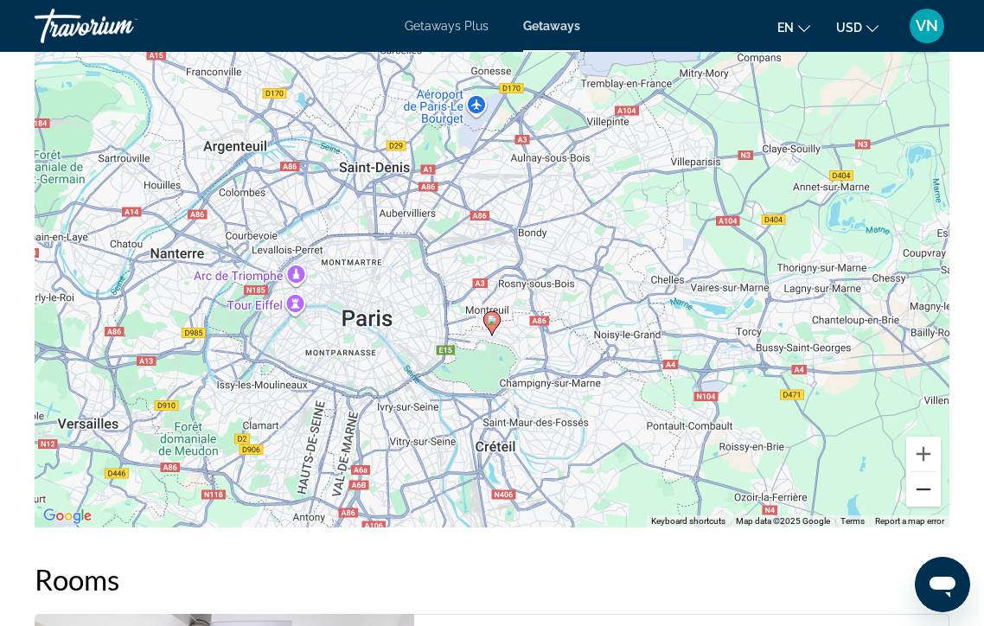
click at [917, 473] on button "Zoom out" at bounding box center [923, 489] width 35 height 35
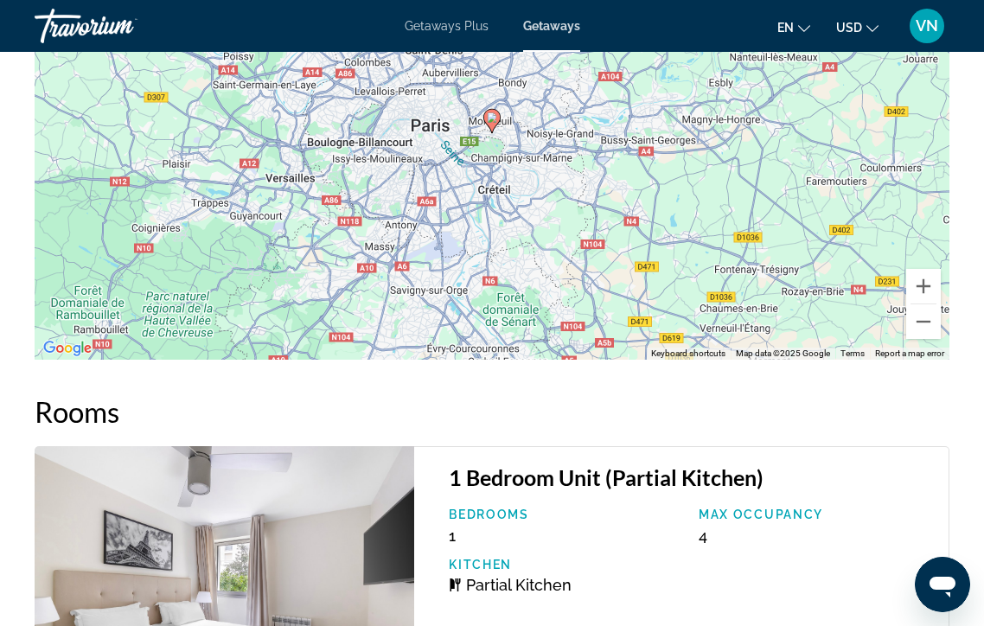
scroll to position [3117, 0]
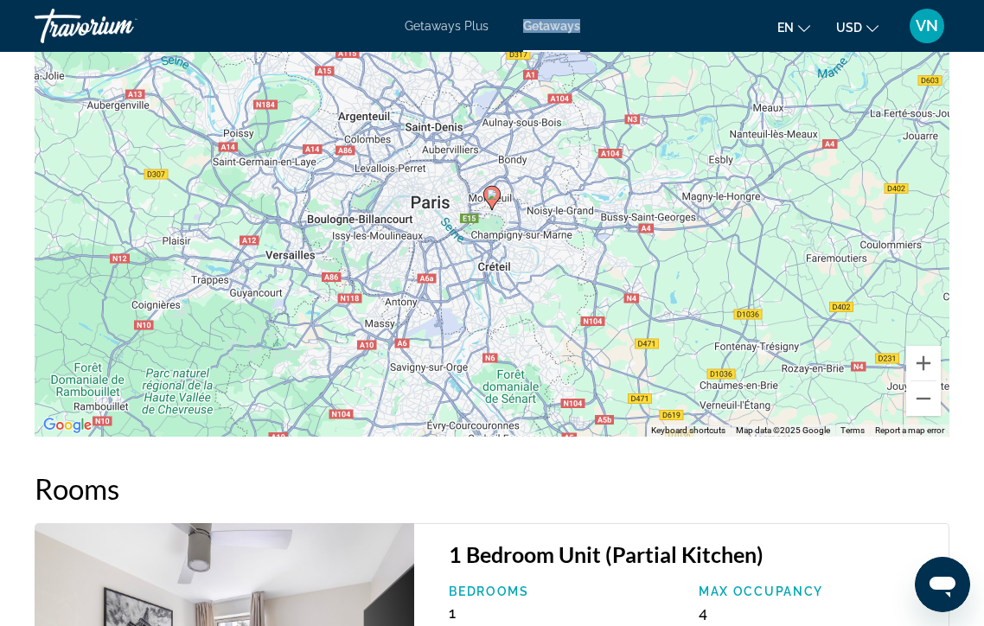
drag, startPoint x: 610, startPoint y: 24, endPoint x: 489, endPoint y: 20, distance: 121.1
click at [489, 22] on div "Getaways Plus Getaways en English Español Français Italiano Português русский U…" at bounding box center [492, 25] width 984 height 45
click at [432, 20] on span "Getaways Plus" at bounding box center [447, 26] width 84 height 14
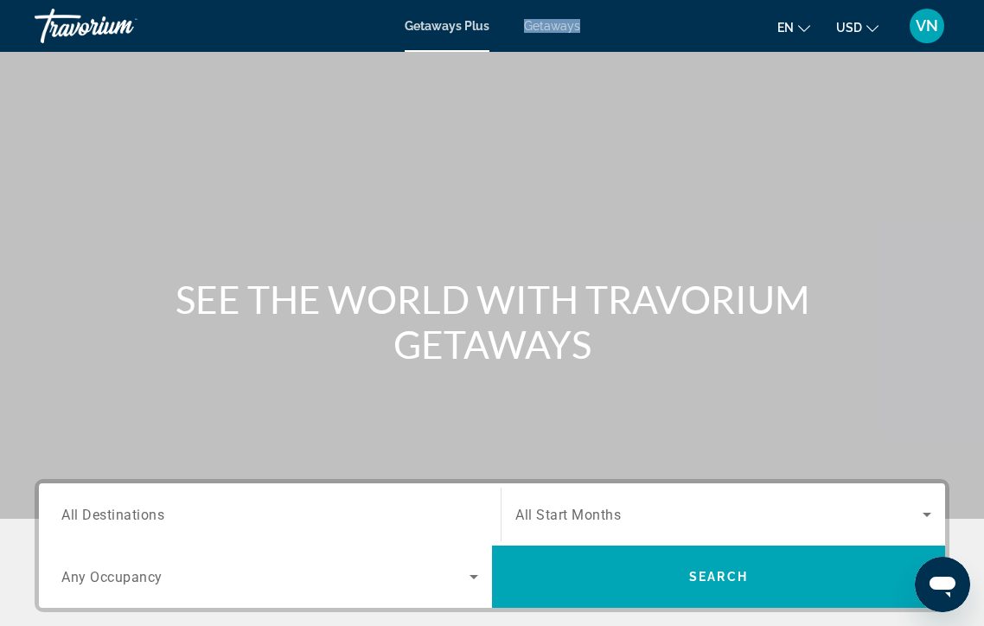
click at [314, 526] on div "Search widget" at bounding box center [269, 514] width 417 height 49
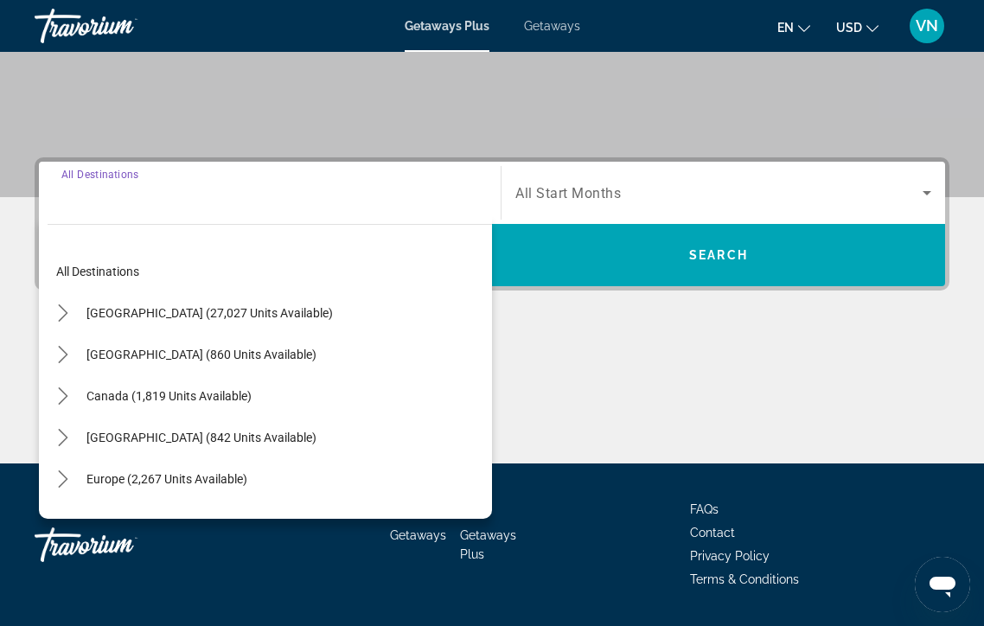
scroll to position [371, 0]
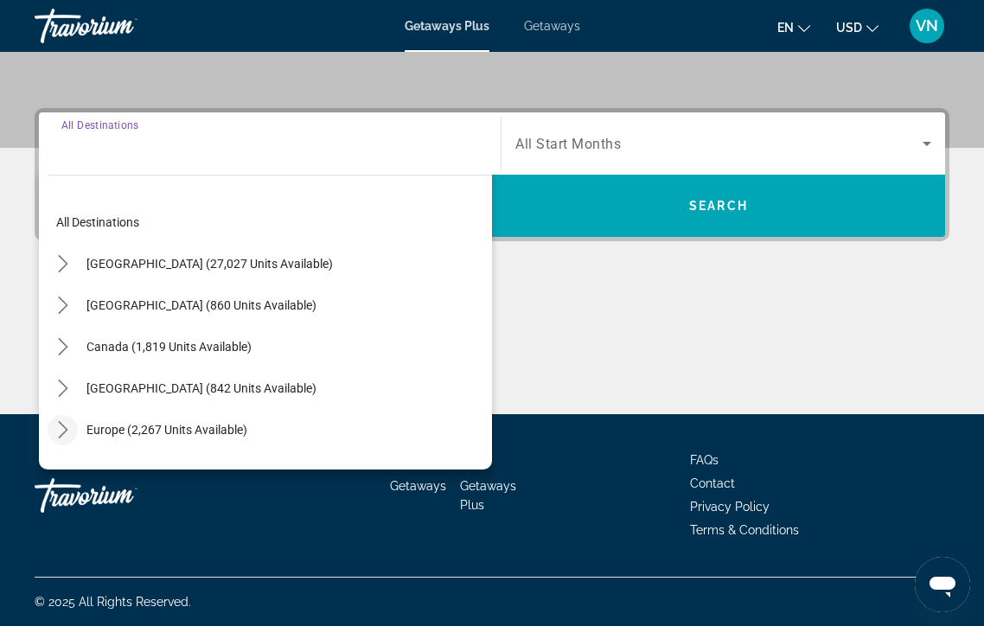
click at [63, 428] on icon "Toggle Europe (2,267 units available) submenu" at bounding box center [62, 429] width 17 height 17
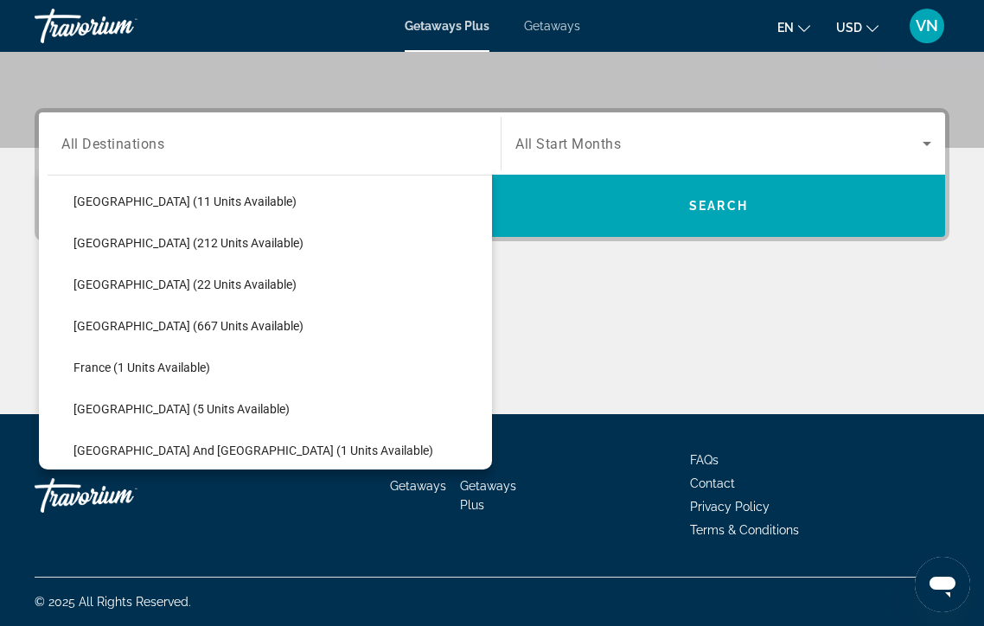
scroll to position [278, 0]
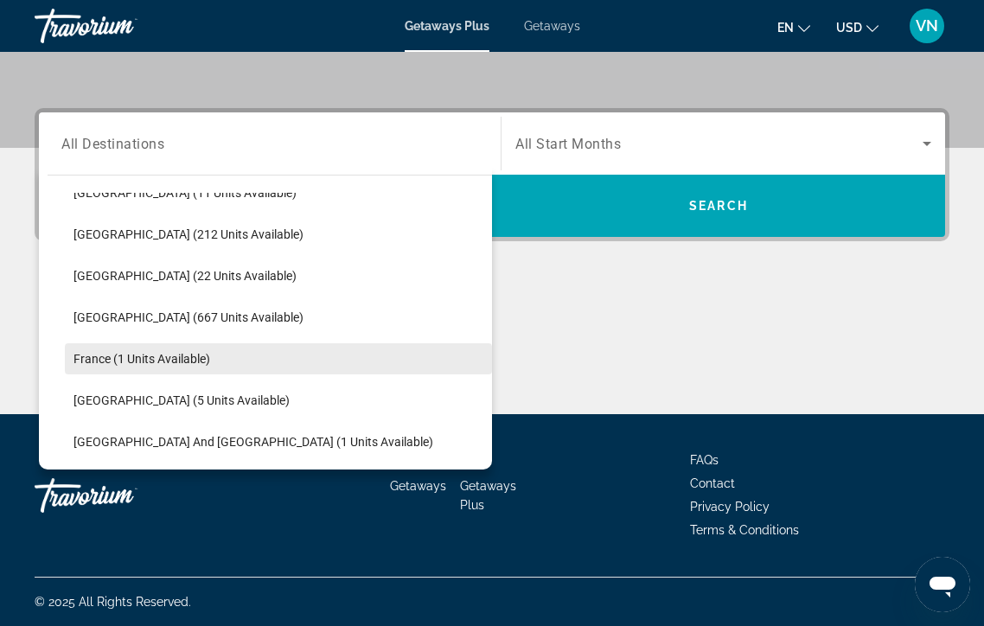
click at [121, 365] on span "France (1 units available)" at bounding box center [141, 359] width 137 height 14
type input "**********"
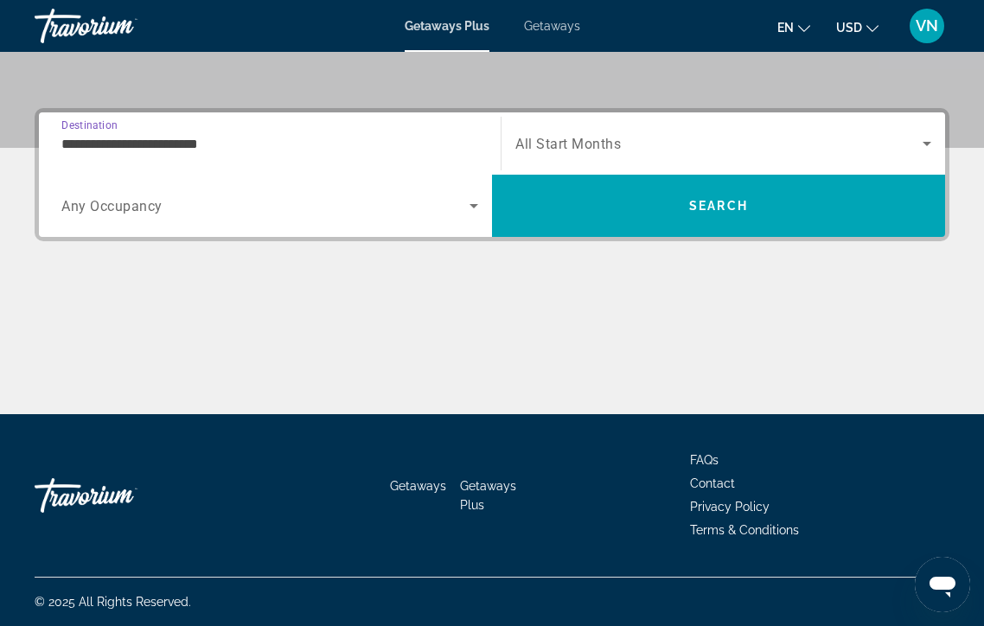
click at [919, 141] on icon "Search widget" at bounding box center [927, 143] width 21 height 21
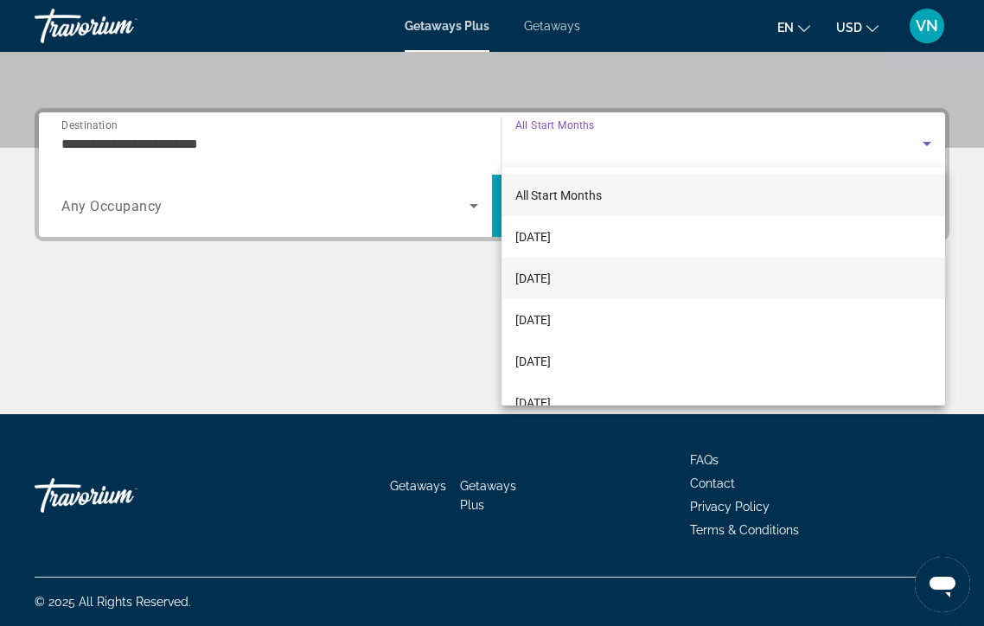
click at [532, 275] on span "[DATE]" at bounding box center [532, 278] width 35 height 21
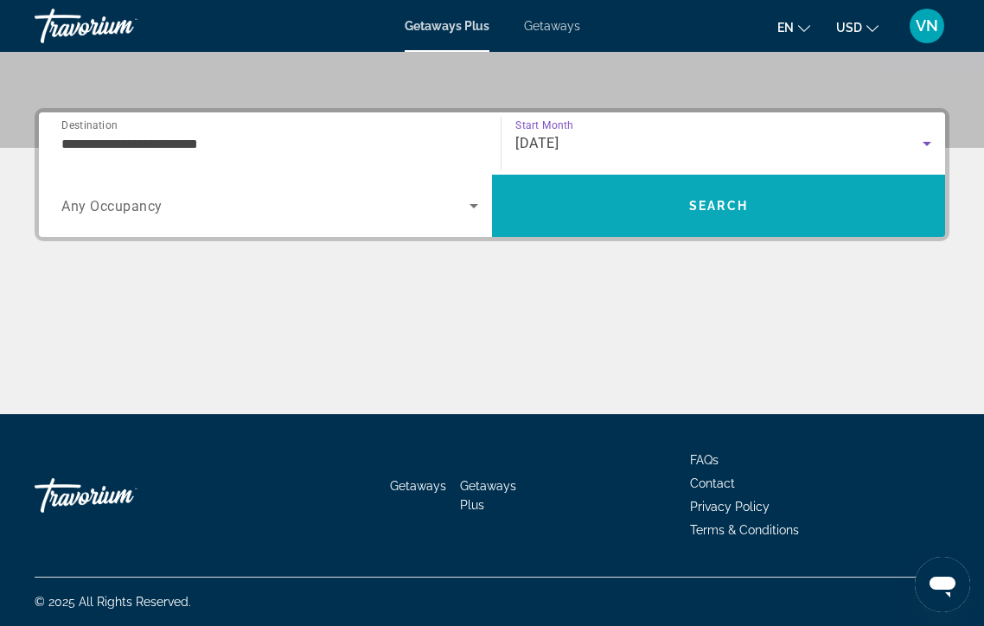
click at [533, 179] on span "Search" at bounding box center [718, 206] width 453 height 62
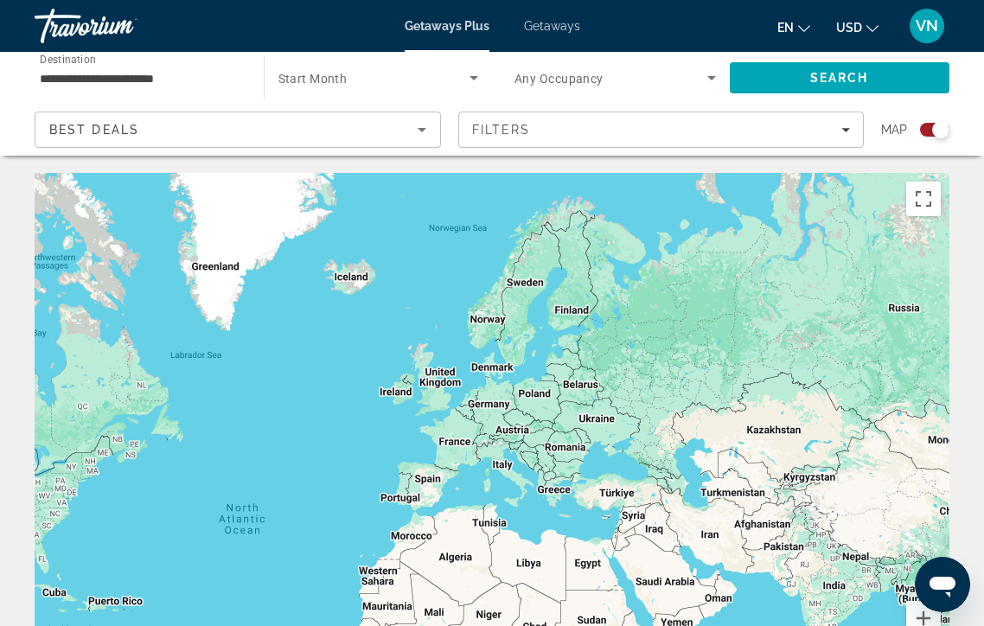
drag, startPoint x: 795, startPoint y: 417, endPoint x: 596, endPoint y: 534, distance: 231.0
click at [596, 534] on div "Main content" at bounding box center [492, 432] width 915 height 519
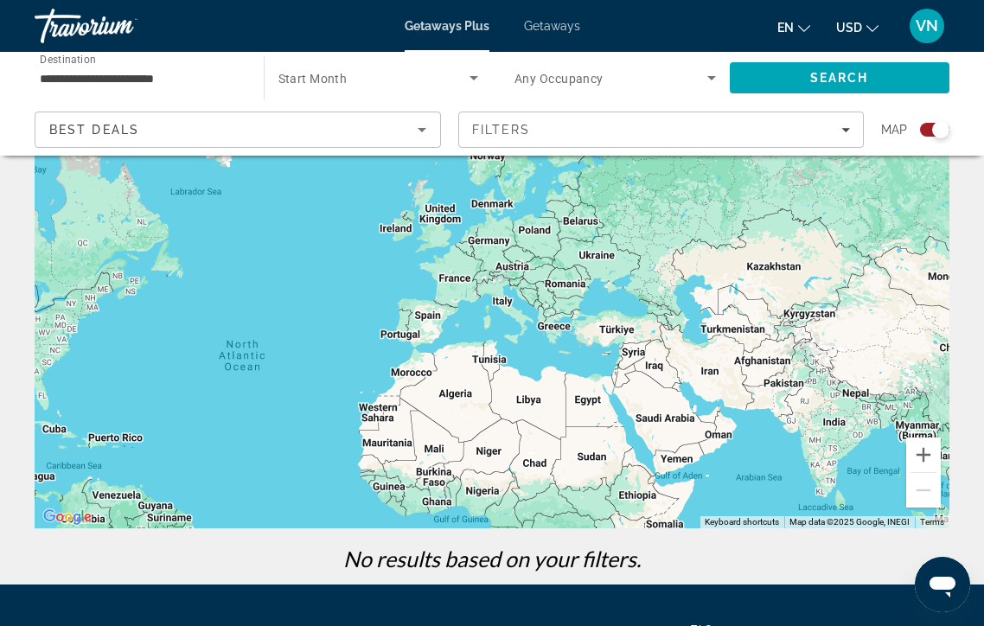
scroll to position [334, 0]
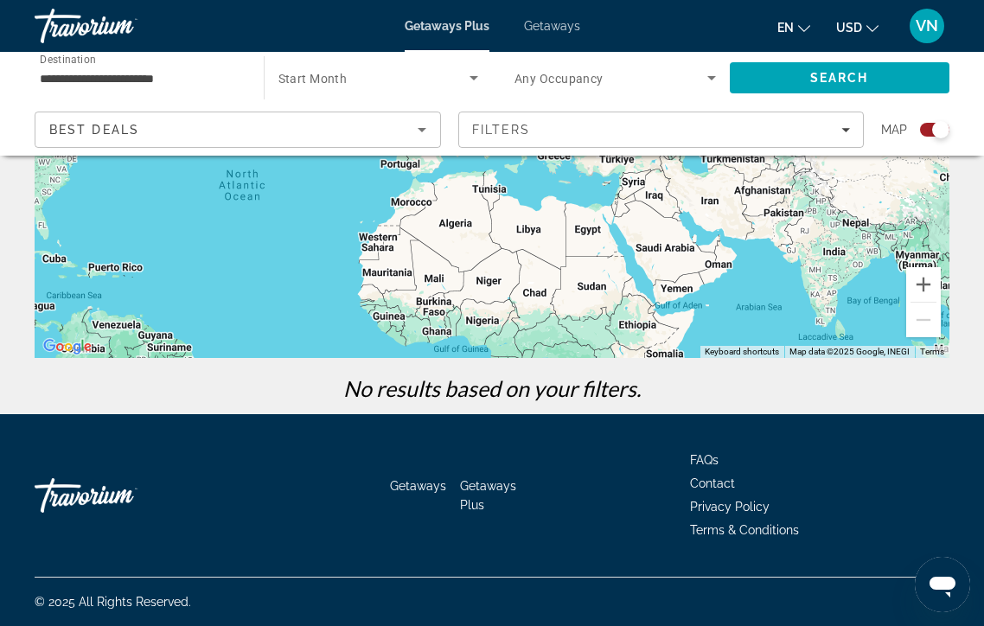
click at [548, 25] on span "Getaways" at bounding box center [552, 26] width 56 height 14
